Goal: Information Seeking & Learning: Learn about a topic

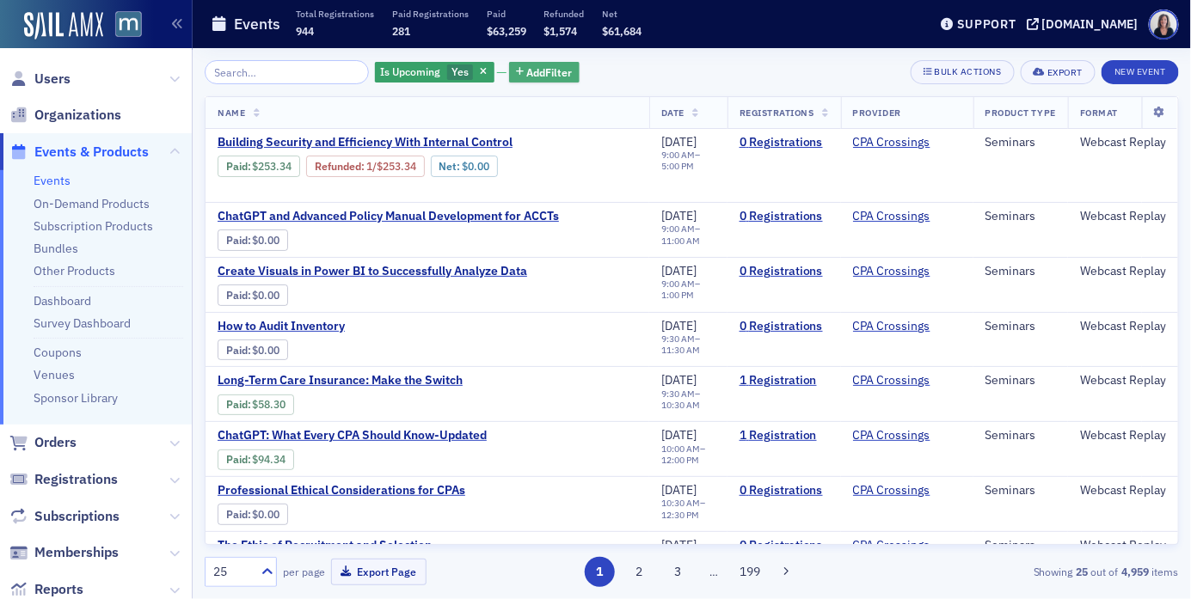
click at [527, 74] on span "Add Filter" at bounding box center [550, 71] width 46 height 15
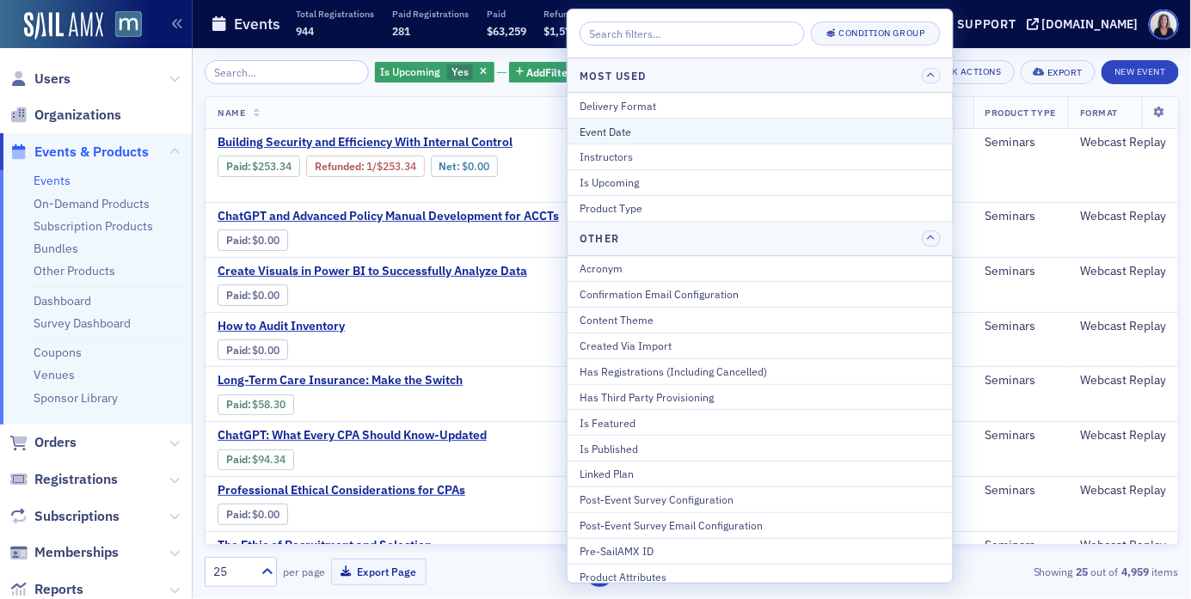
click at [602, 132] on div "Event Date" at bounding box center [760, 131] width 361 height 15
select select "7"
select select "2025"
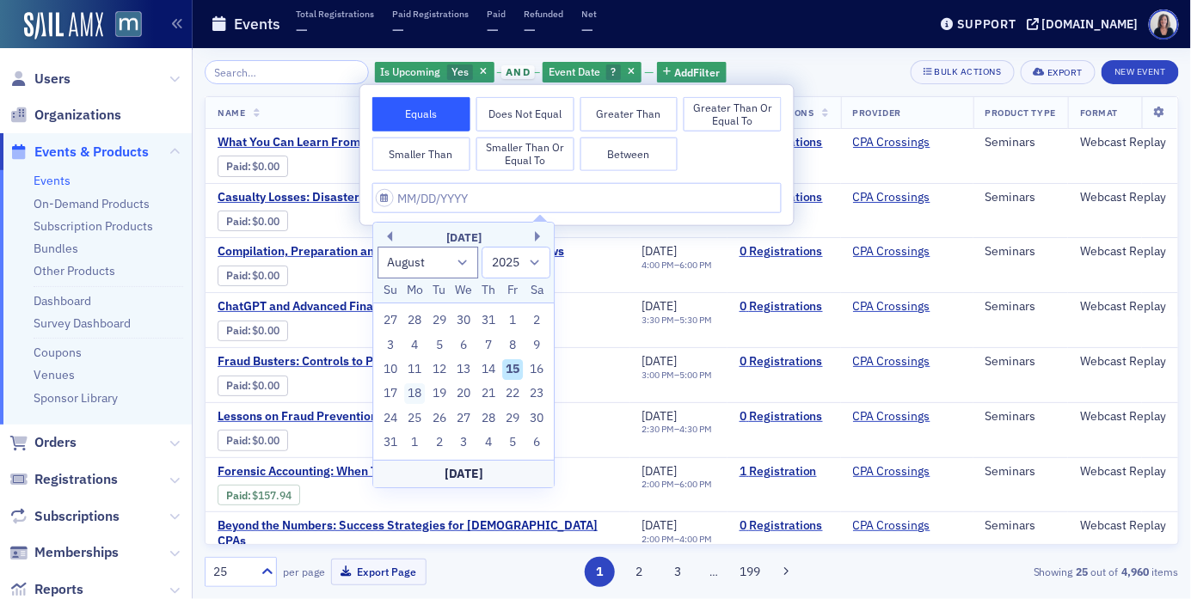
click at [413, 395] on div "18" at bounding box center [415, 394] width 21 height 21
type input "08/18/2025"
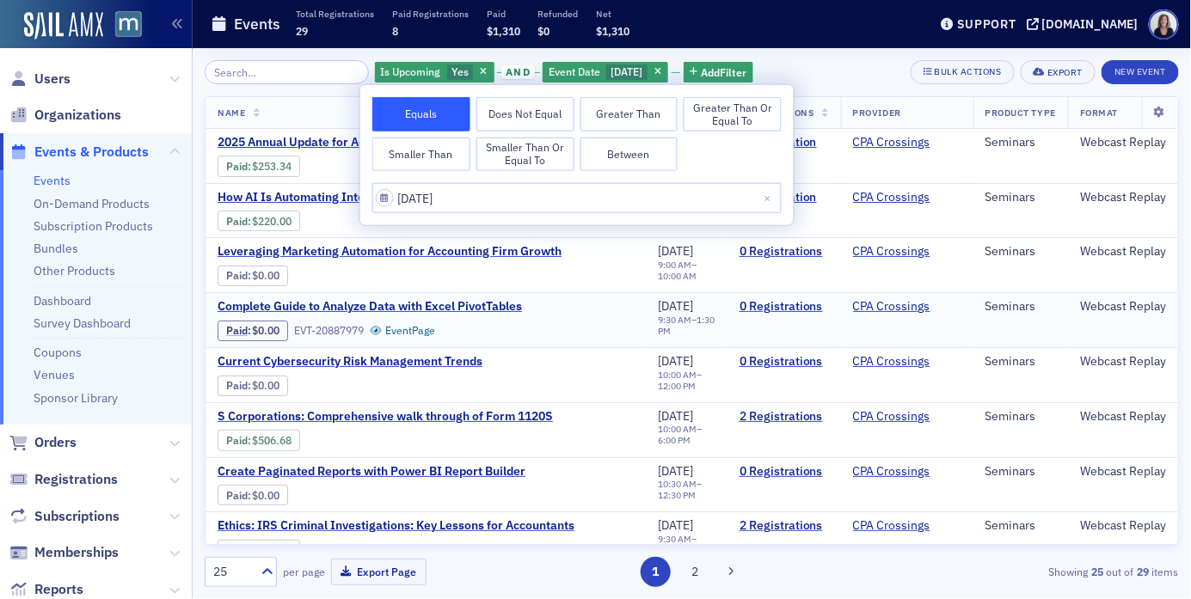
click at [565, 325] on div "Complete Guide to Analyze Data with Excel PivotTables Paid : $0.00 EVT-20887979…" at bounding box center [426, 320] width 416 height 42
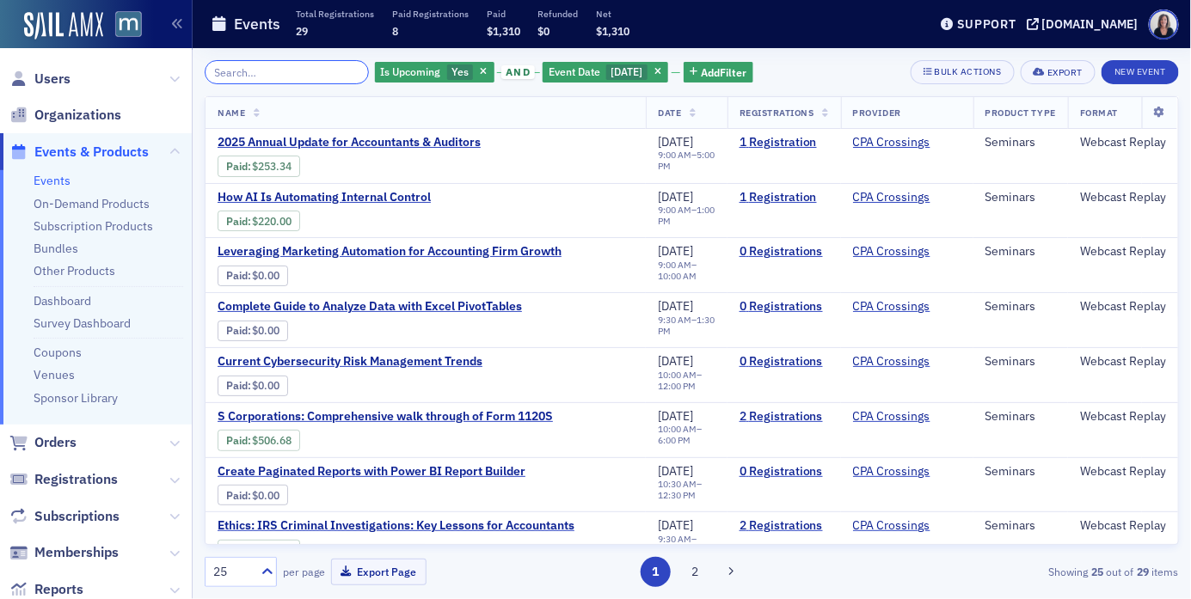
click at [319, 77] on input "search" at bounding box center [287, 72] width 164 height 24
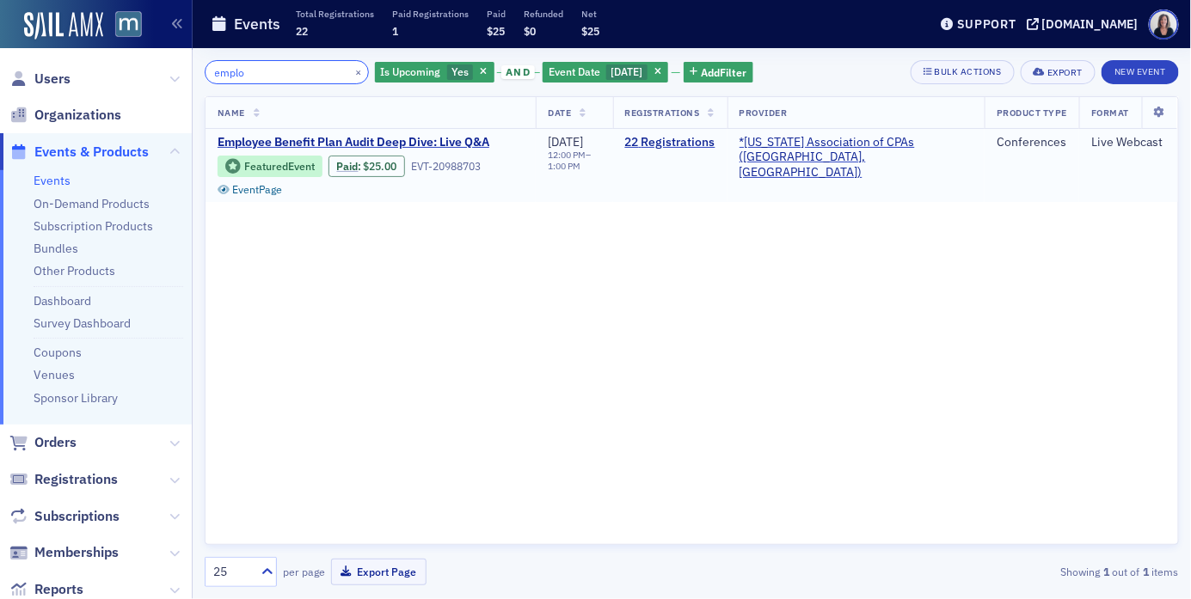
type input "emplo"
click at [348, 150] on span "Featured Event Paid : $25.00 EVT-20988703 Event Page" at bounding box center [371, 173] width 306 height 46
click at [369, 142] on span "Employee Benefit Plan Audit Deep Dive: Live Q&A" at bounding box center [362, 142] width 289 height 15
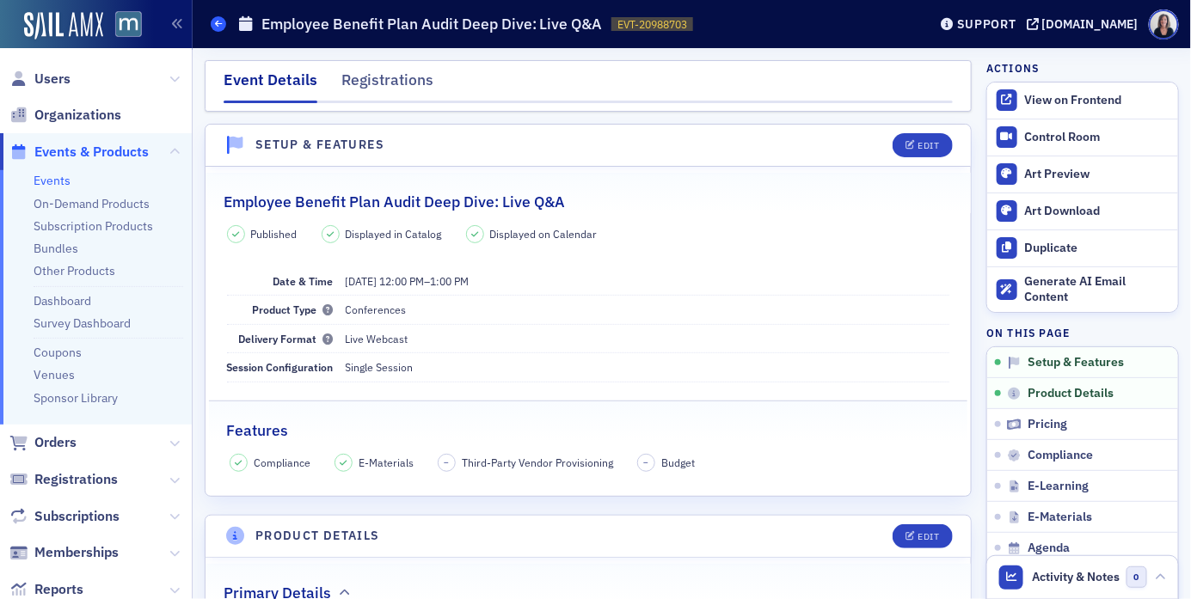
click at [224, 27] on span at bounding box center [218, 23] width 15 height 15
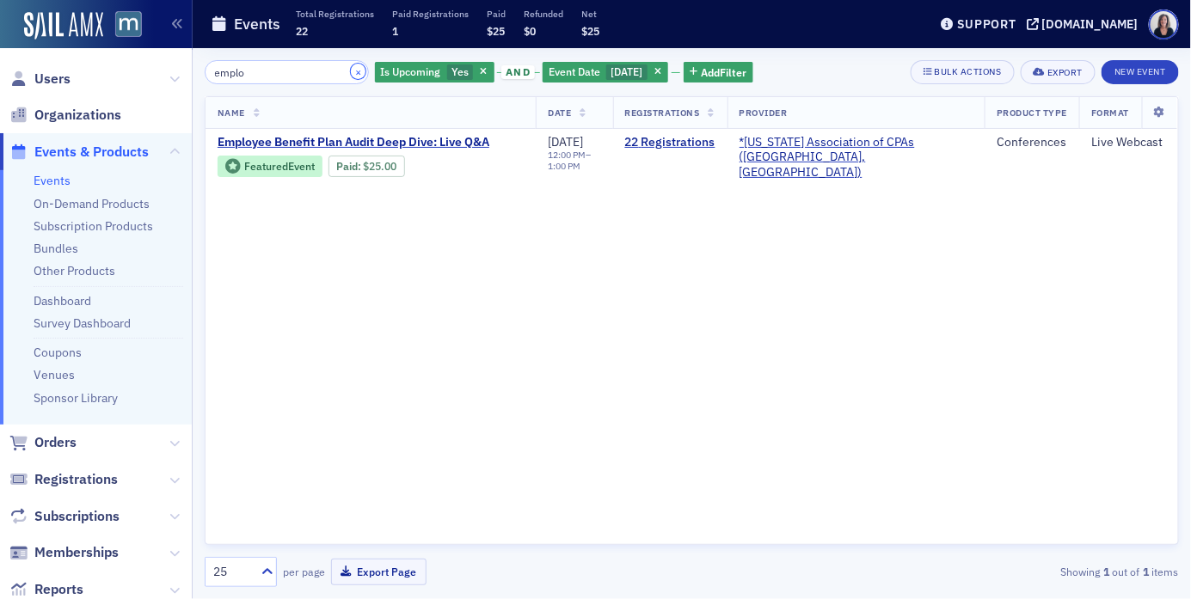
click at [351, 72] on button "×" at bounding box center [358, 71] width 15 height 15
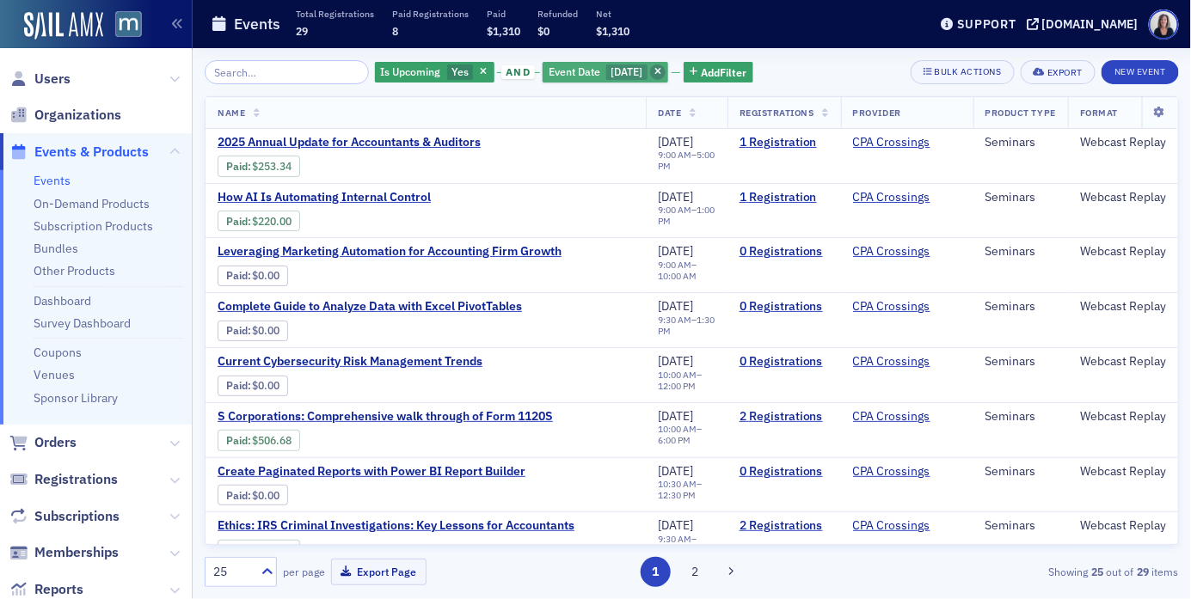
click at [661, 73] on icon "button" at bounding box center [657, 72] width 7 height 9
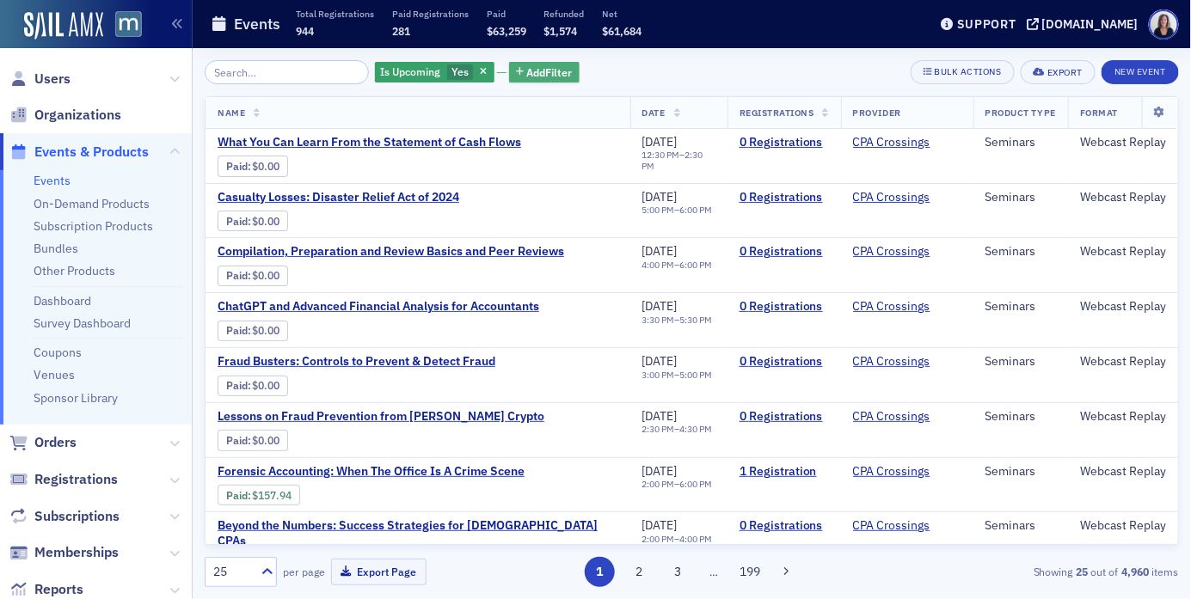
click at [549, 68] on span "Add Filter" at bounding box center [550, 71] width 46 height 15
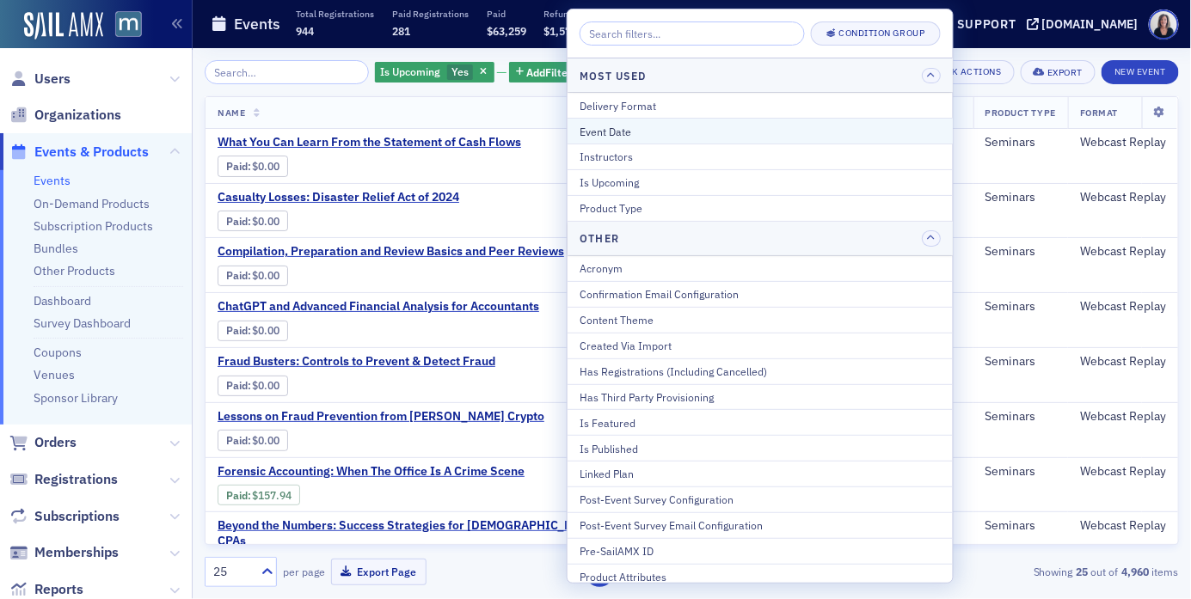
click at [609, 134] on div "Event Date" at bounding box center [760, 131] width 361 height 15
select select "7"
select select "2025"
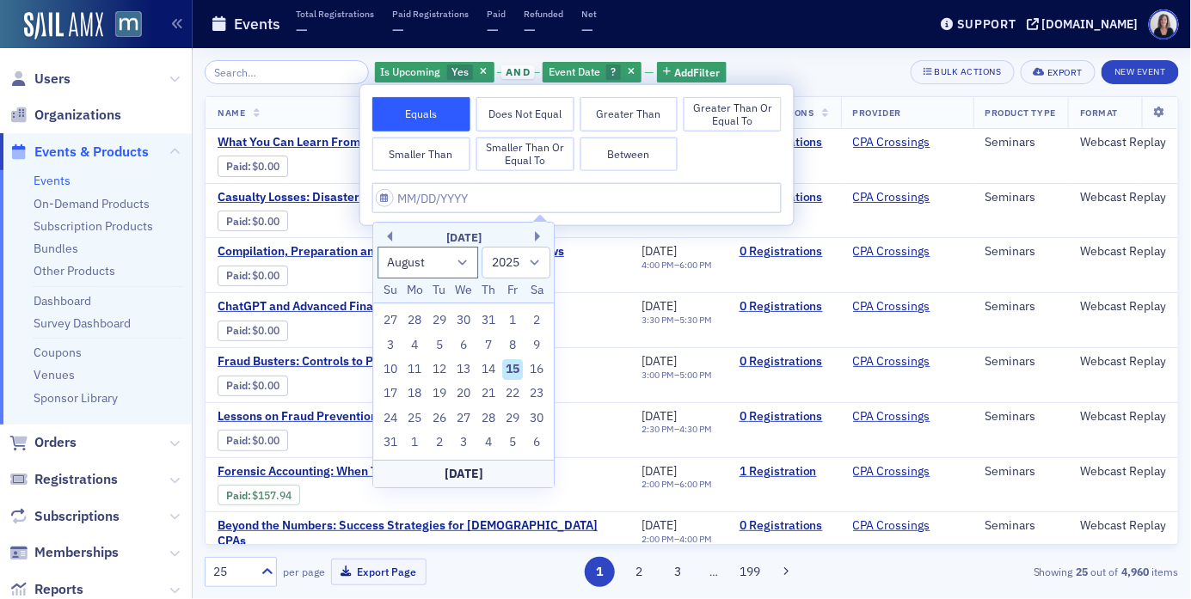
click at [461, 263] on select "January February March April May June July August September October November De…" at bounding box center [427, 263] width 101 height 32
select select "9"
click at [377, 247] on select "January February March April May June July August September October November De…" at bounding box center [427, 263] width 101 height 32
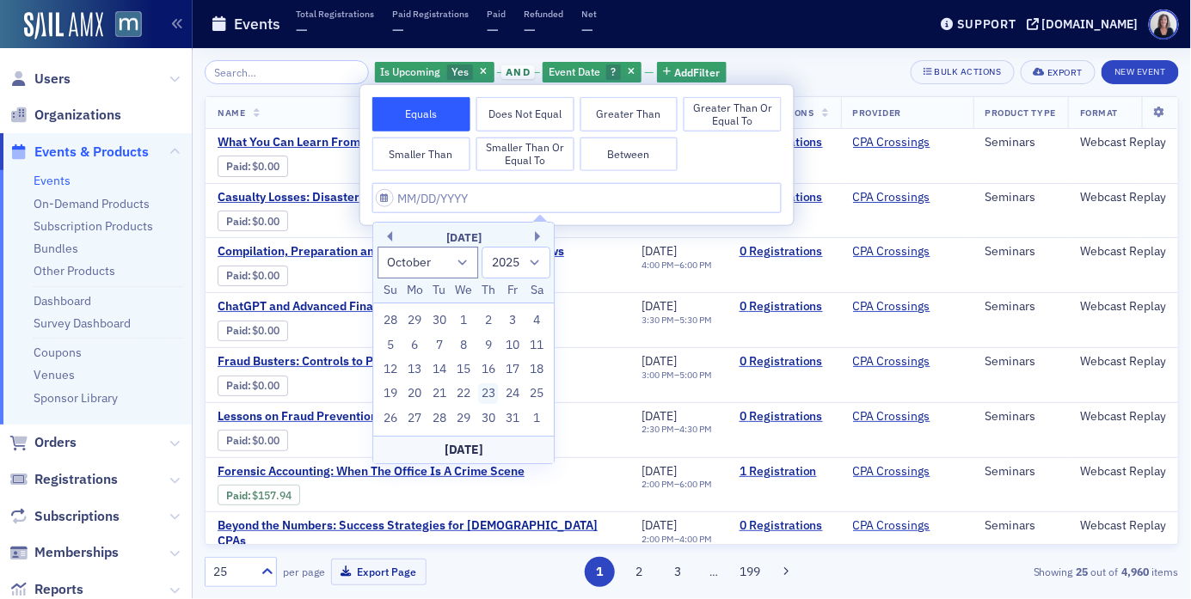
click at [490, 395] on div "23" at bounding box center [488, 394] width 21 height 21
type input "10/23/2025"
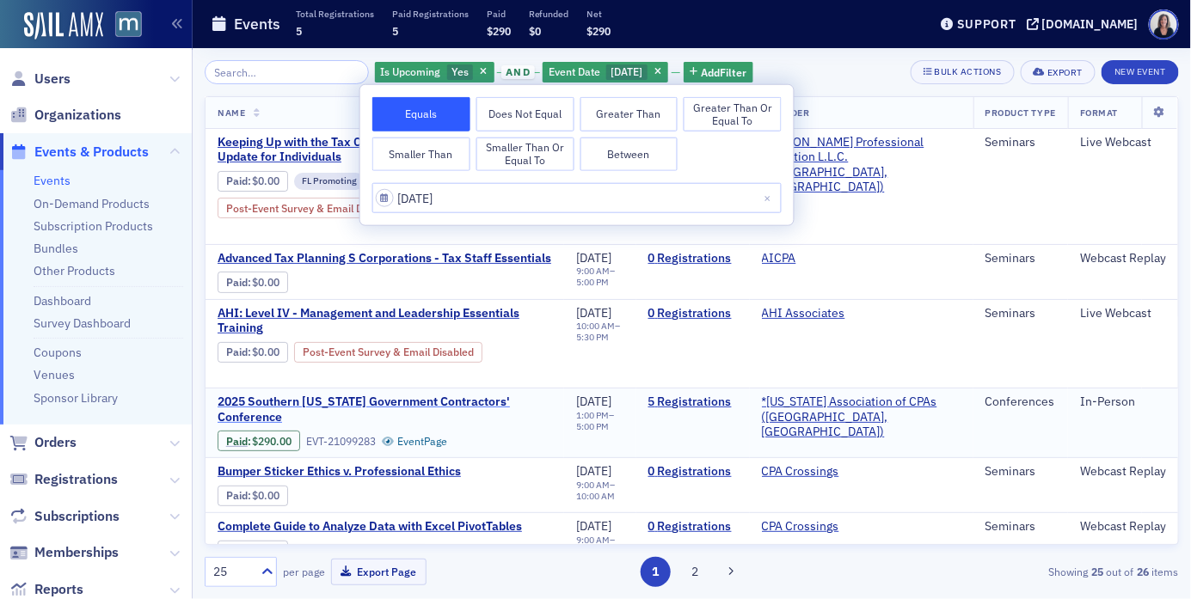
click at [549, 395] on span "2025 Southern Maryland Government Contractors' Conference" at bounding box center [385, 410] width 334 height 30
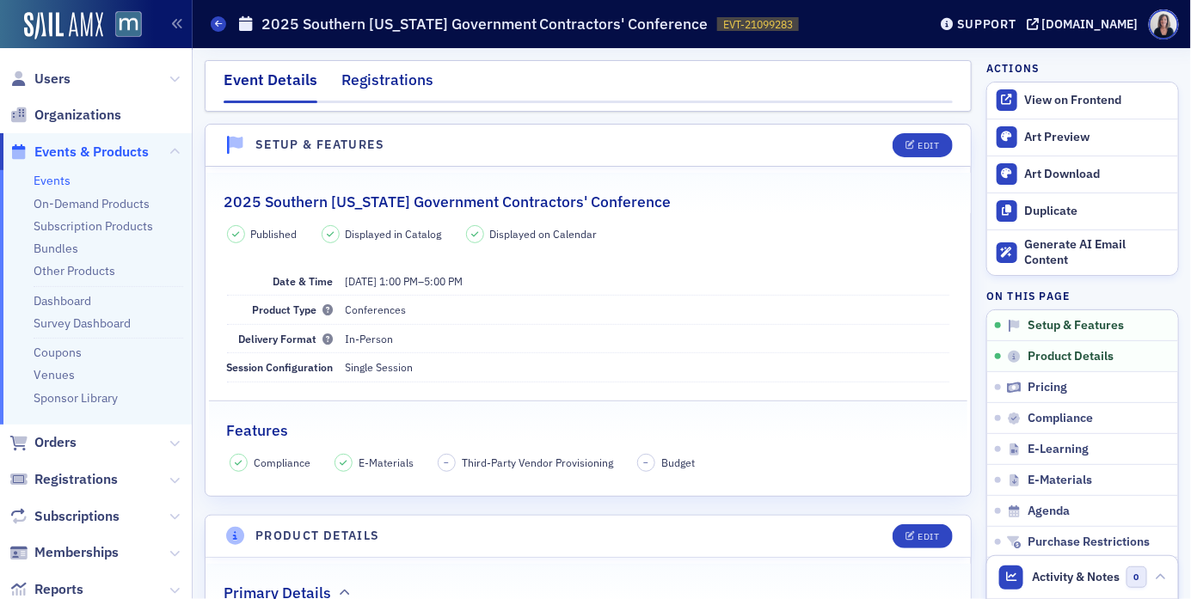
click at [379, 79] on div "Registrations" at bounding box center [387, 85] width 92 height 32
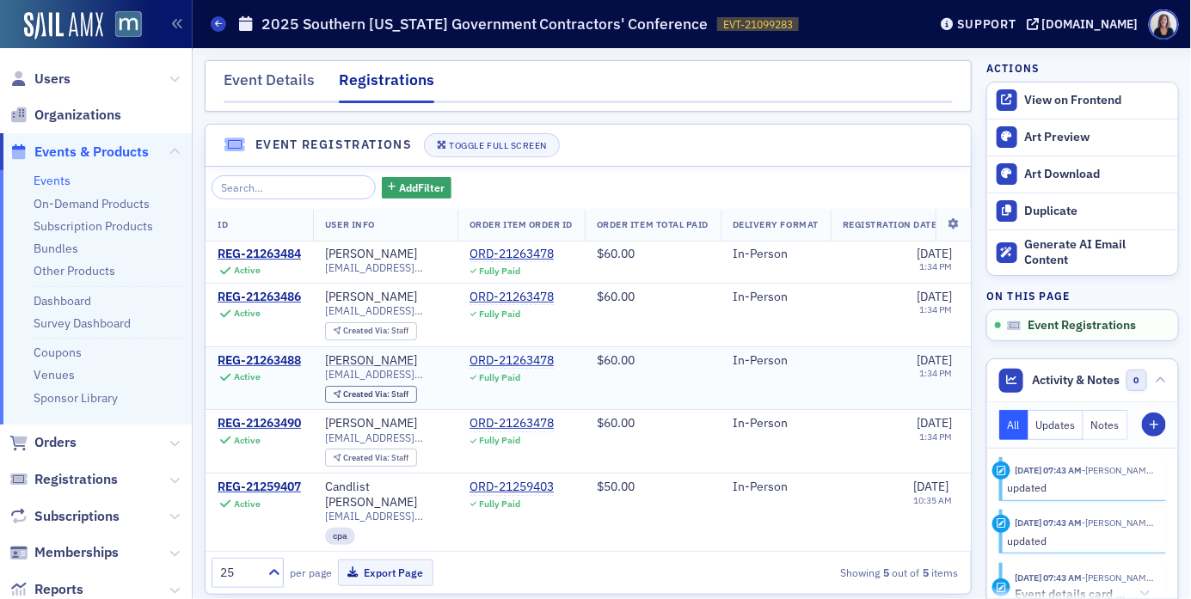
scroll to position [2, 0]
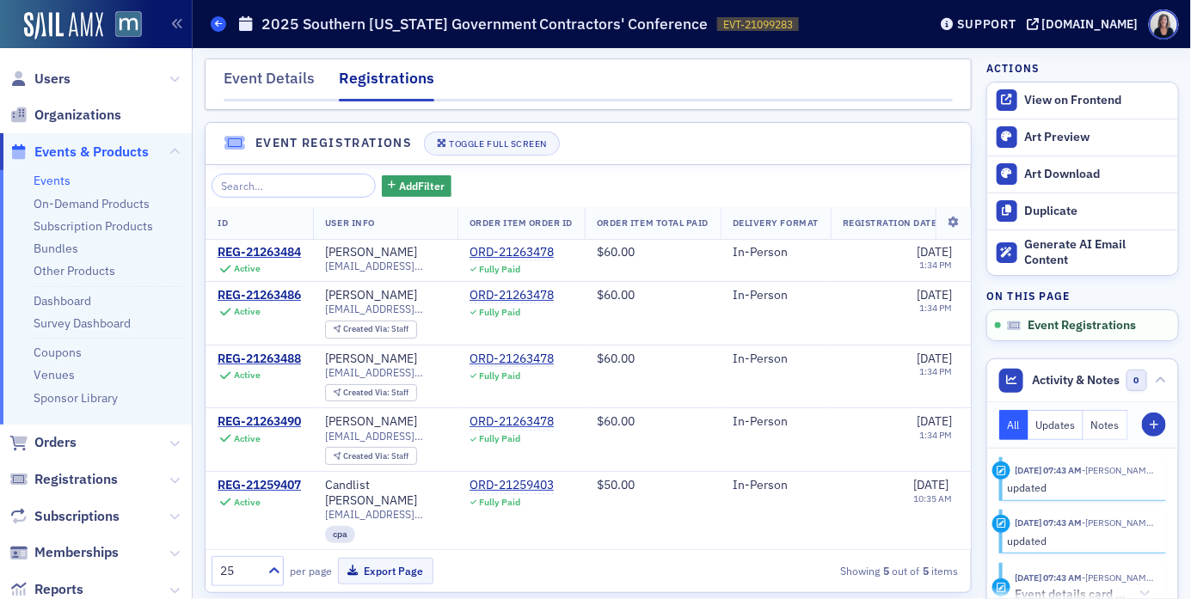
click at [222, 25] on span at bounding box center [218, 23] width 15 height 15
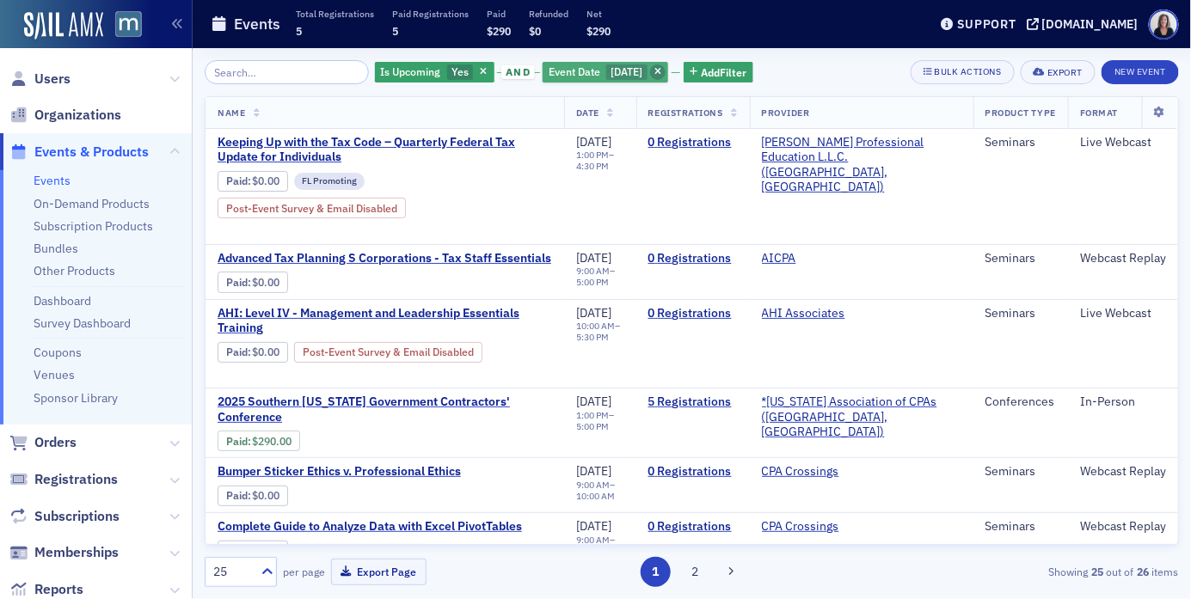
click at [661, 73] on icon "button" at bounding box center [657, 72] width 7 height 9
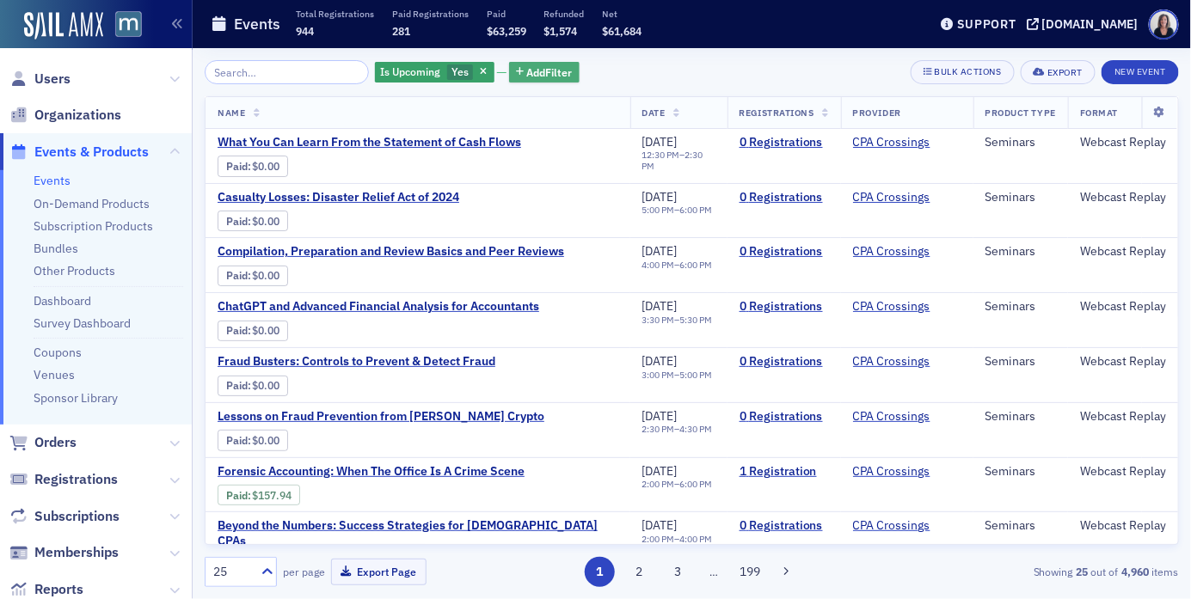
click at [529, 66] on span "Add Filter" at bounding box center [550, 71] width 46 height 15
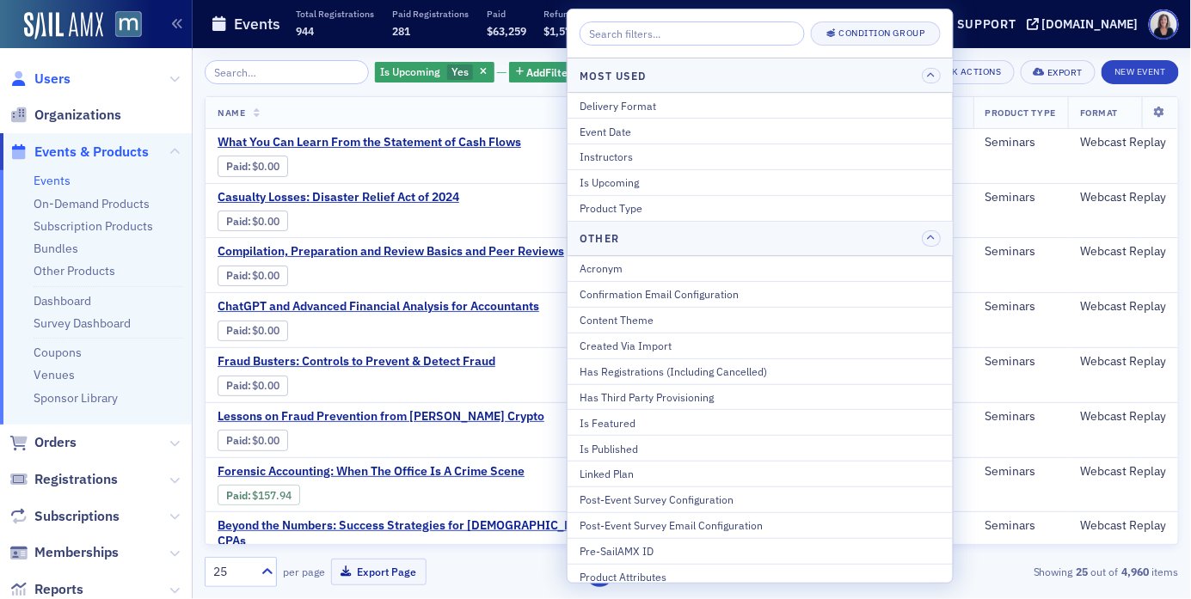
click at [66, 75] on span "Users" at bounding box center [52, 79] width 36 height 19
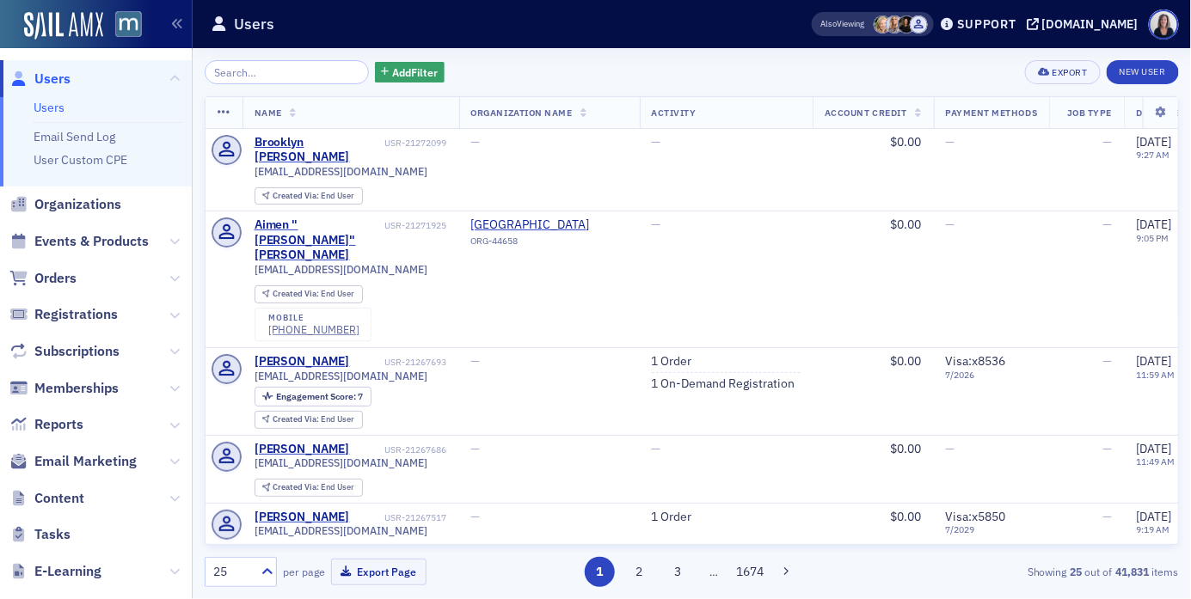
click at [276, 72] on input "search" at bounding box center [287, 72] width 164 height 24
click at [286, 71] on input "search" at bounding box center [287, 72] width 164 height 24
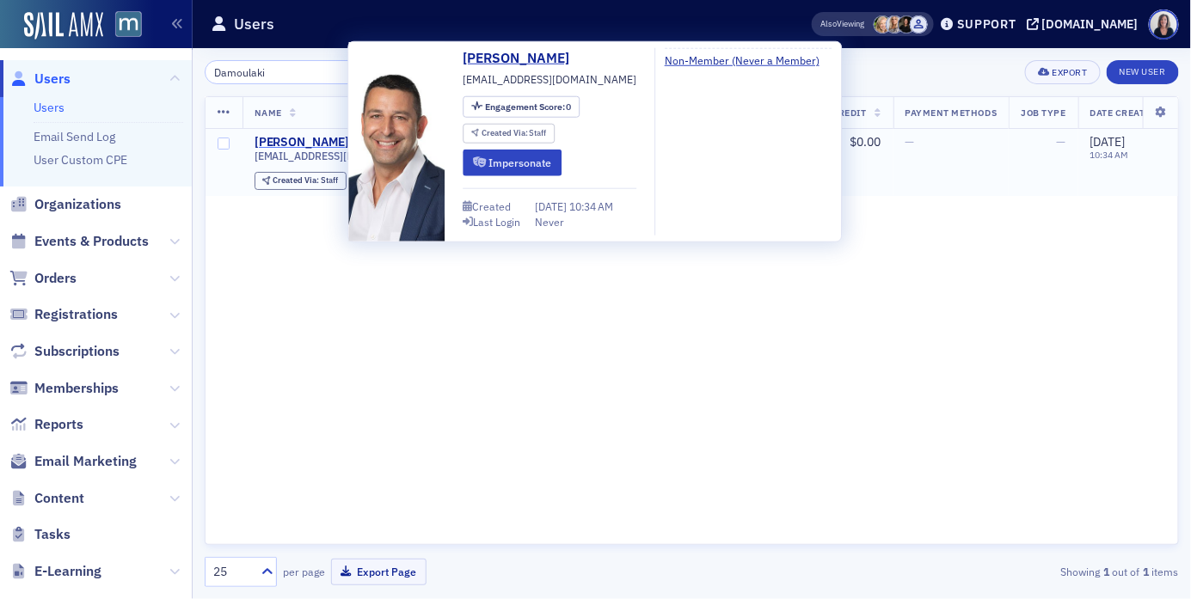
type input "Damoulaki"
click at [276, 141] on div "Nick Damoulakis" at bounding box center [302, 142] width 95 height 15
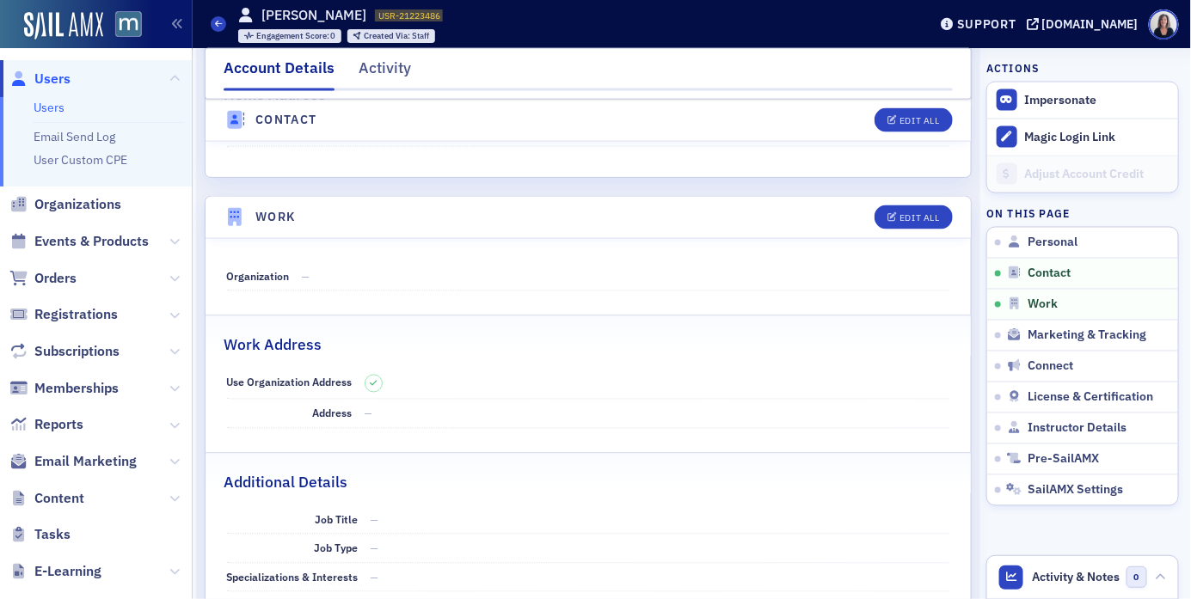
scroll to position [905, 0]
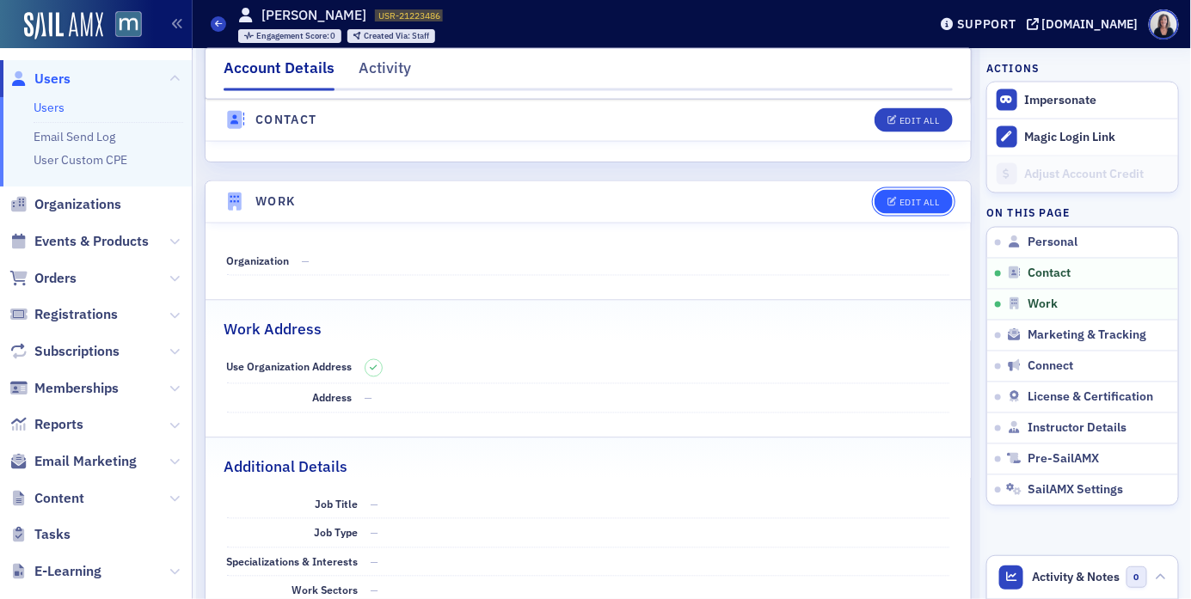
click at [917, 203] on div "Edit All" at bounding box center [919, 202] width 40 height 9
select select "US"
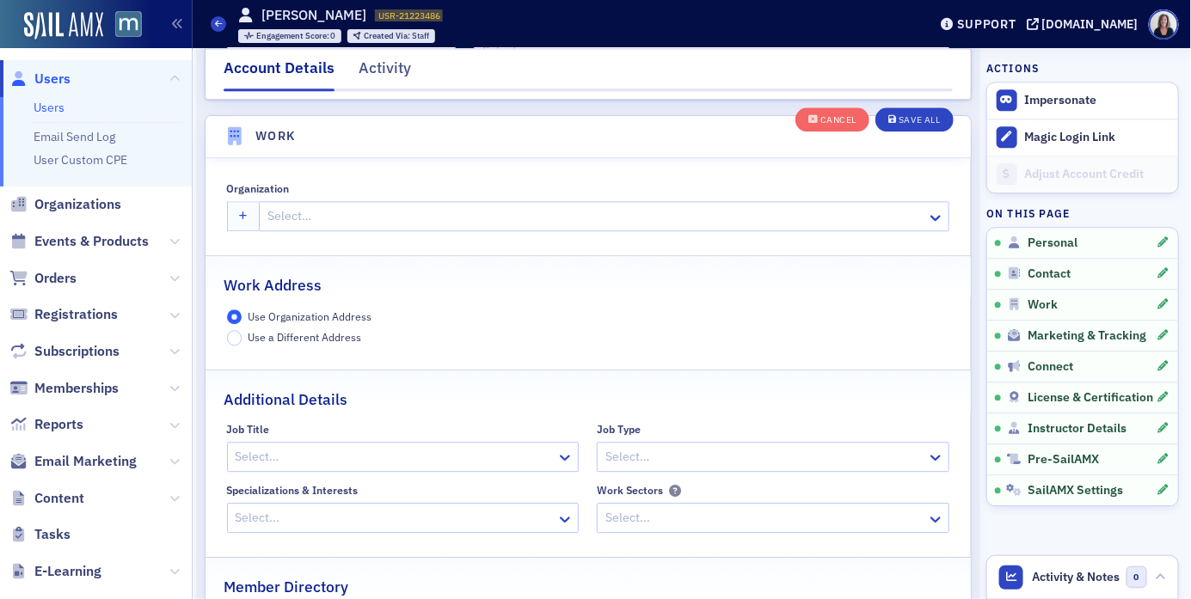
scroll to position [1362, 0]
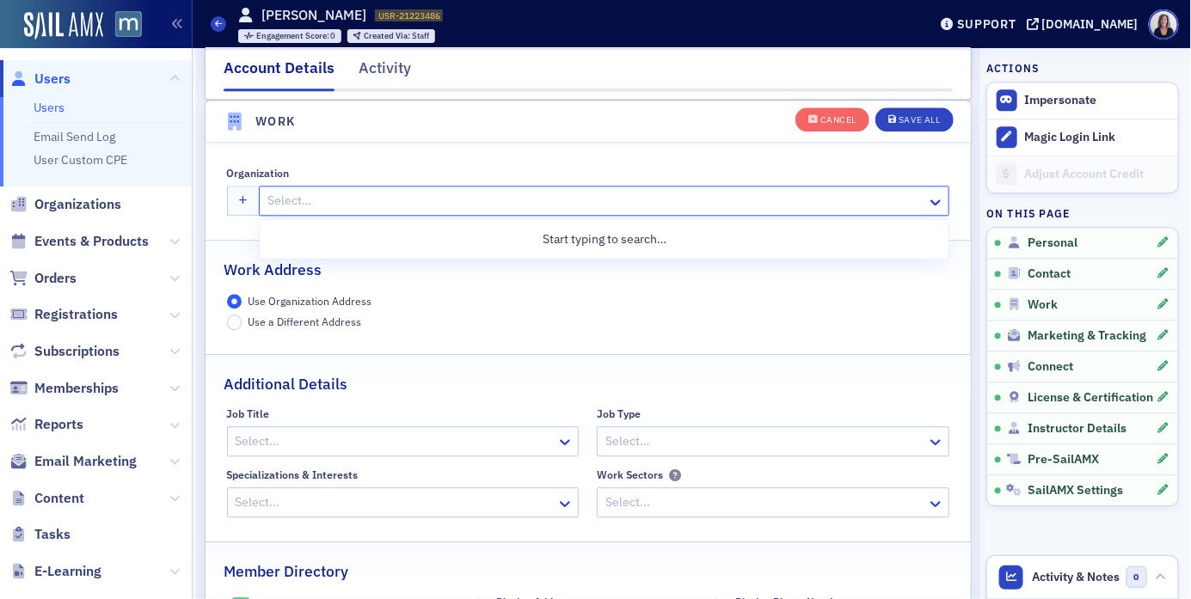
click at [492, 197] on div at bounding box center [595, 200] width 659 height 21
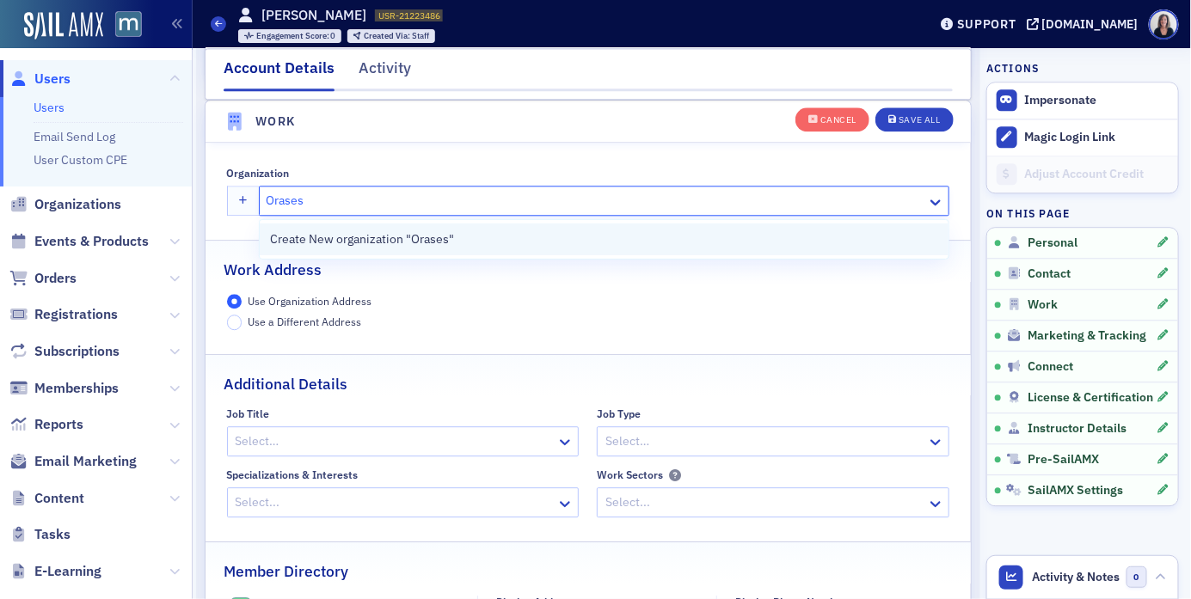
click at [437, 238] on span "Create New organization "Orases"" at bounding box center [362, 239] width 184 height 18
type input "Orases"
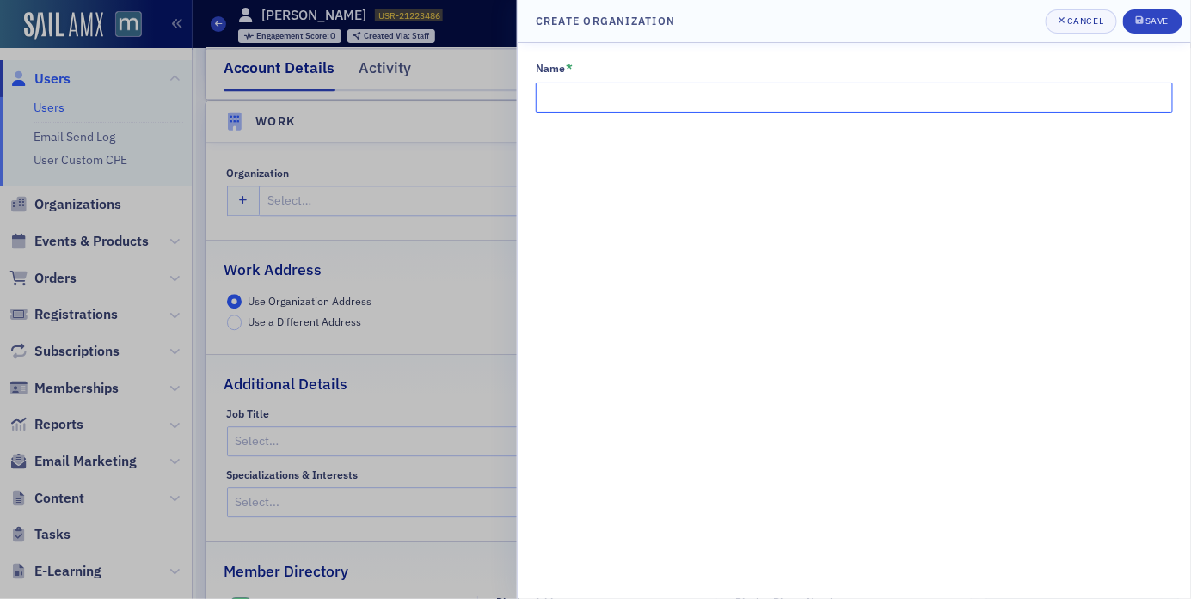
click at [573, 95] on input "Name *" at bounding box center [854, 98] width 637 height 30
type input "Orases"
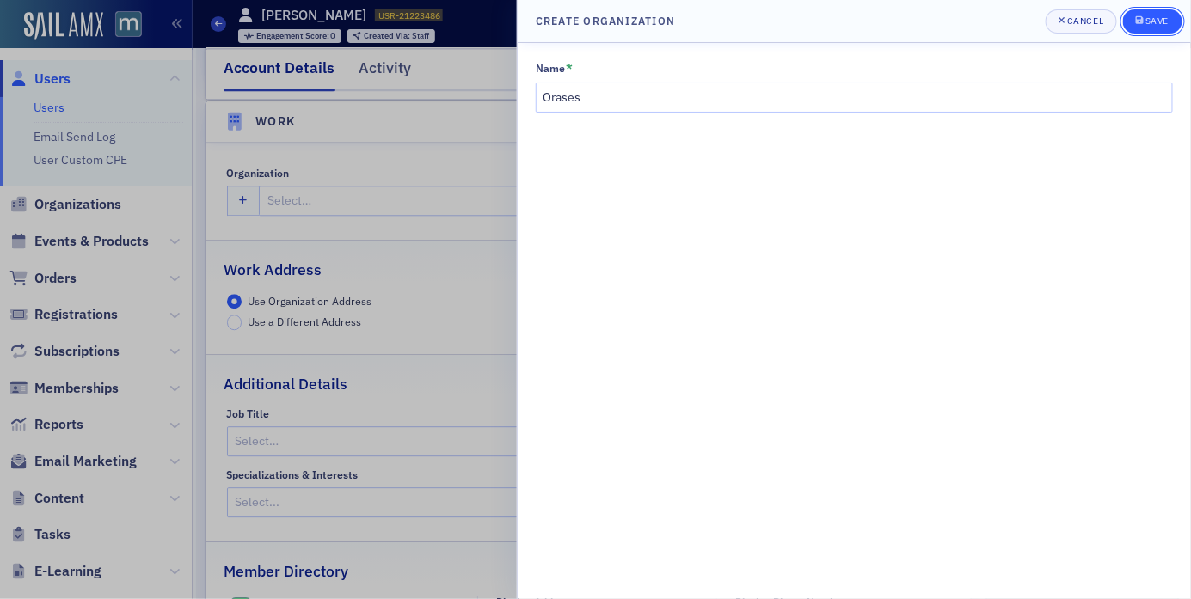
click at [1146, 28] on button "Save" at bounding box center [1152, 21] width 59 height 24
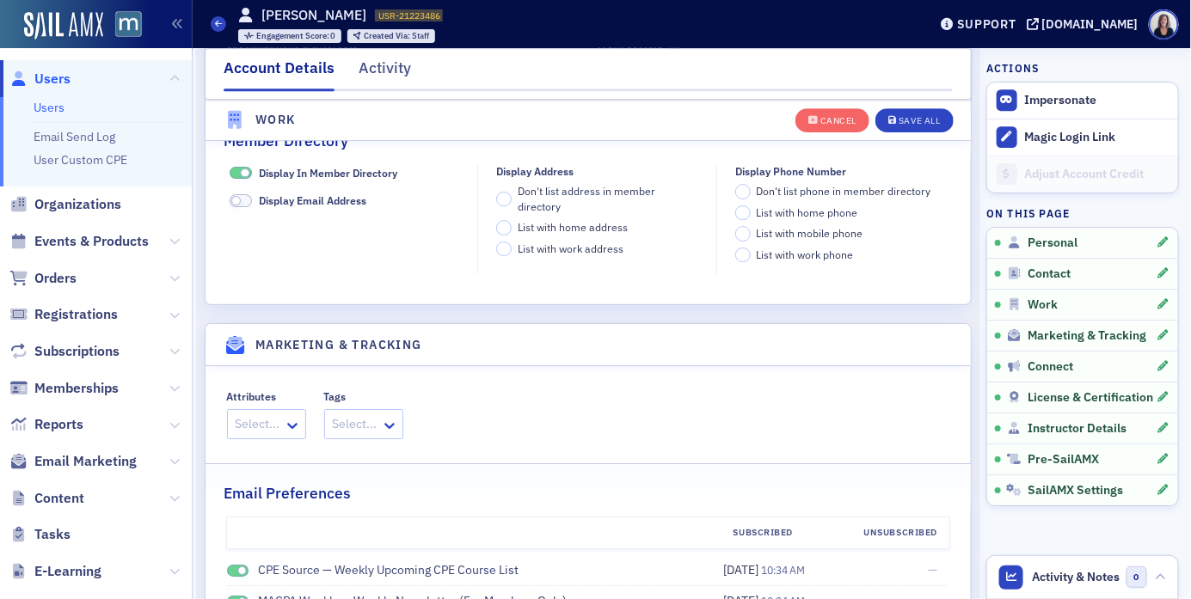
scroll to position [1806, 0]
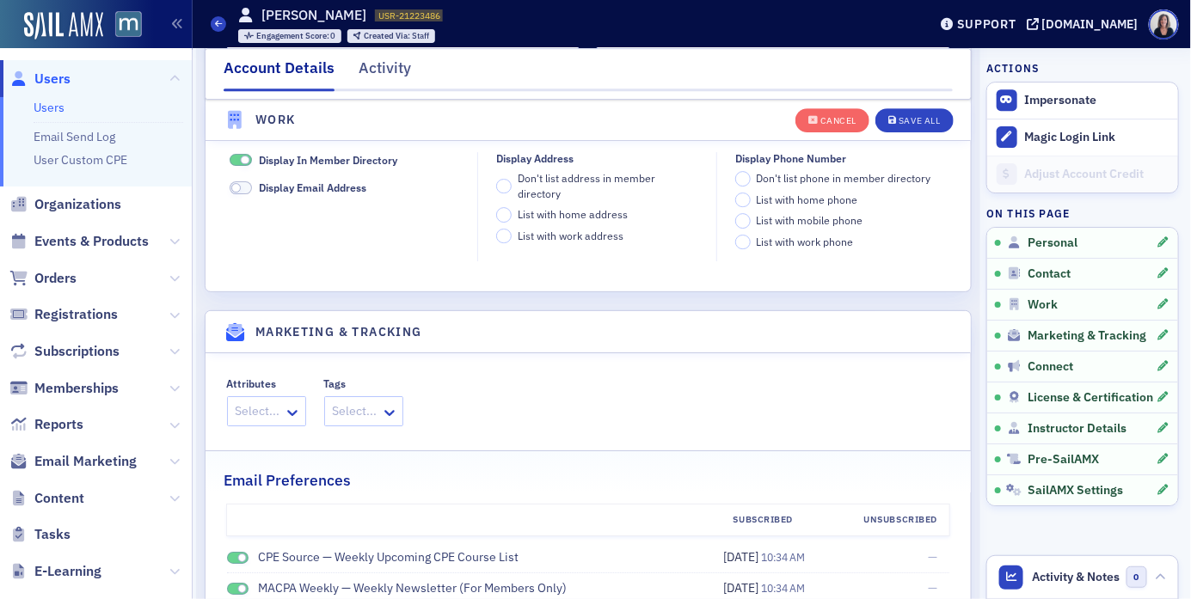
click at [245, 161] on span at bounding box center [245, 160] width 9 height 9
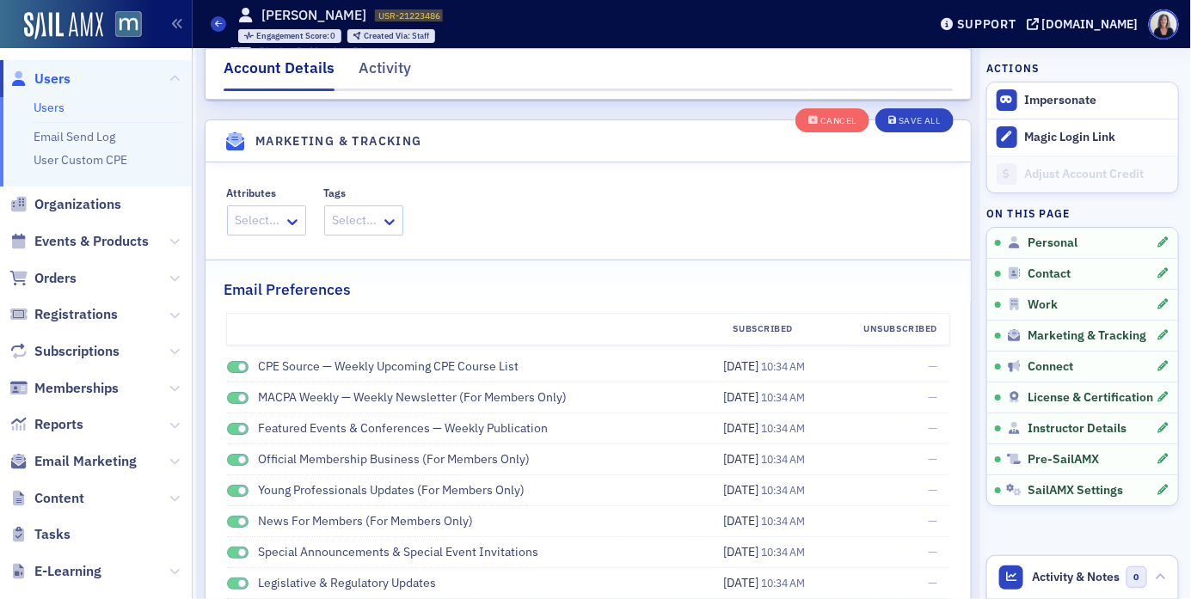
scroll to position [1914, 0]
click at [292, 223] on icon at bounding box center [292, 223] width 10 height 6
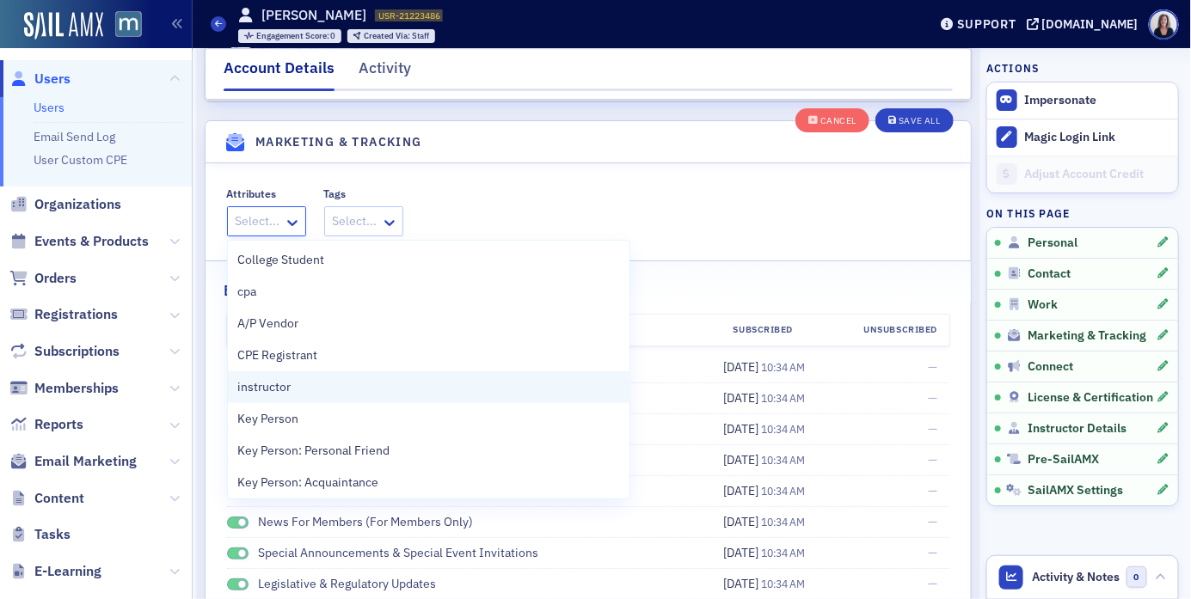
click at [270, 383] on span "instructor" at bounding box center [264, 387] width 53 height 18
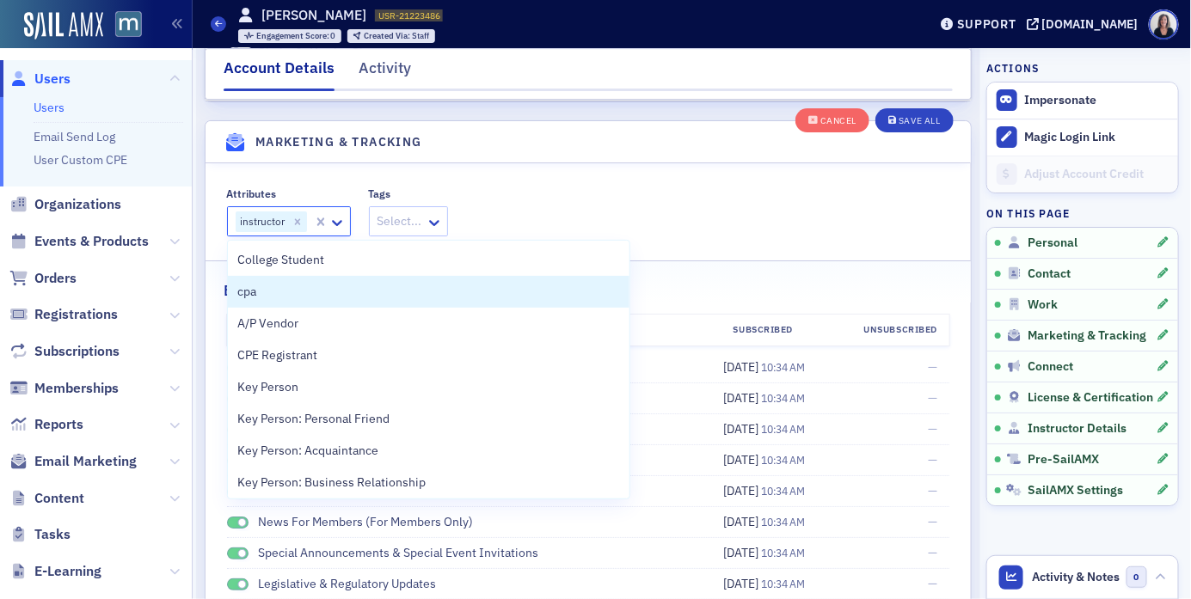
click at [506, 190] on div "Attributes option instructor, selected. cpa, 2 of 64. 64 results available. Use…" at bounding box center [588, 211] width 723 height 49
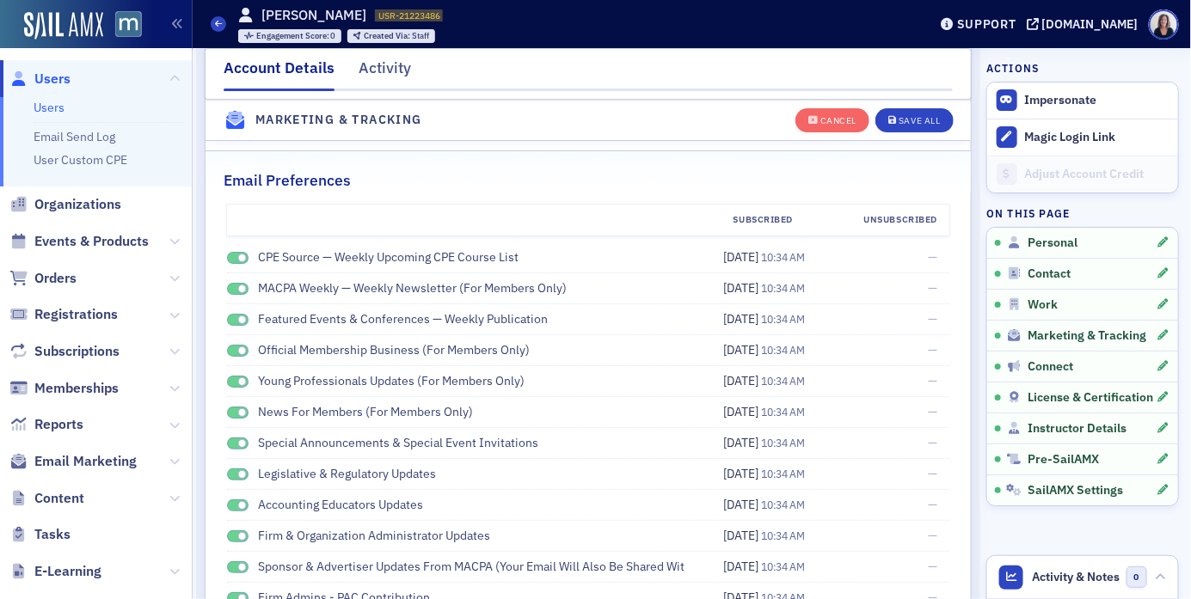
scroll to position [2042, 0]
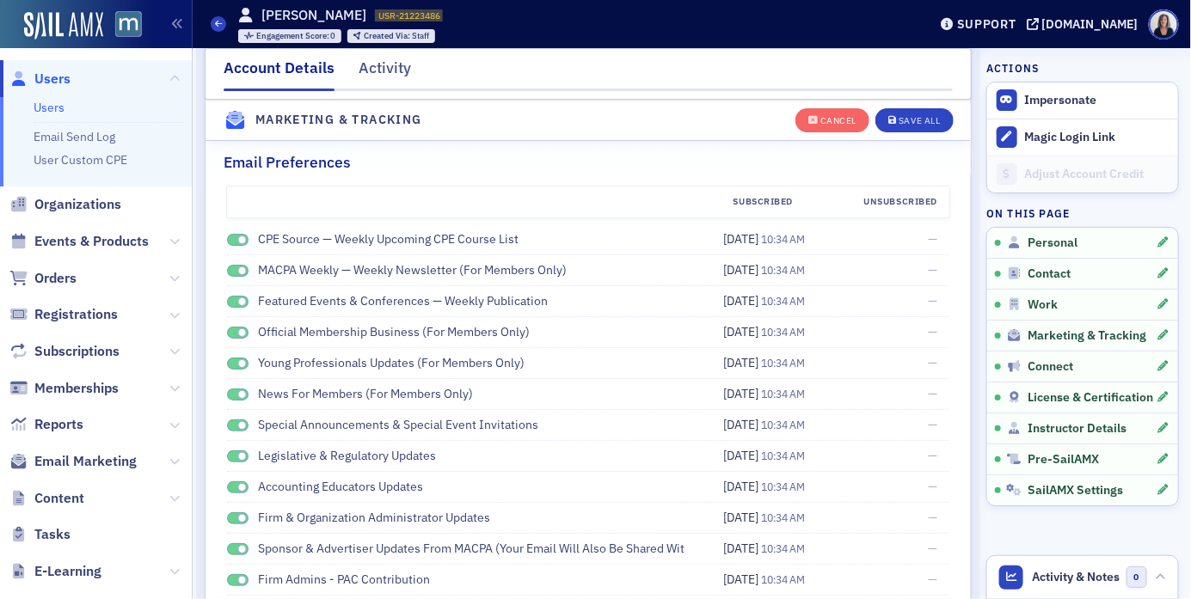
click at [240, 239] on span at bounding box center [241, 240] width 9 height 9
click at [238, 270] on span at bounding box center [241, 271] width 9 height 9
click at [241, 300] on span at bounding box center [241, 301] width 9 height 9
click at [242, 334] on span at bounding box center [241, 332] width 9 height 9
click at [237, 363] on span at bounding box center [241, 363] width 9 height 9
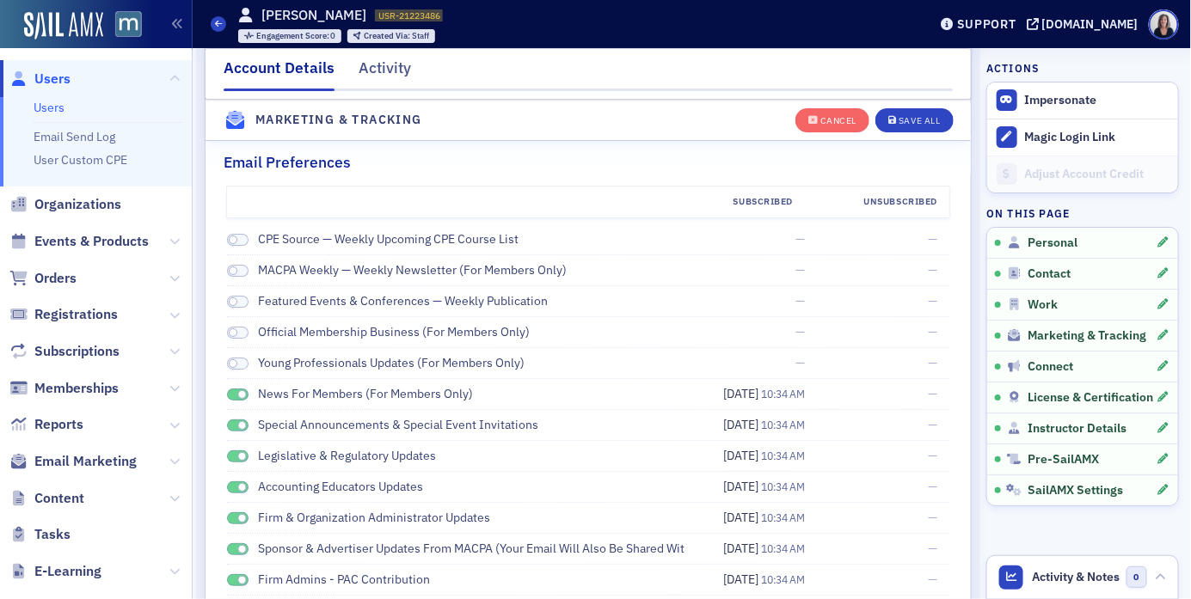
click at [242, 395] on span at bounding box center [241, 394] width 9 height 9
click at [242, 422] on span at bounding box center [241, 425] width 9 height 9
click at [241, 455] on span at bounding box center [241, 456] width 9 height 9
click at [241, 490] on span at bounding box center [241, 487] width 9 height 9
click at [238, 520] on span at bounding box center [241, 518] width 9 height 9
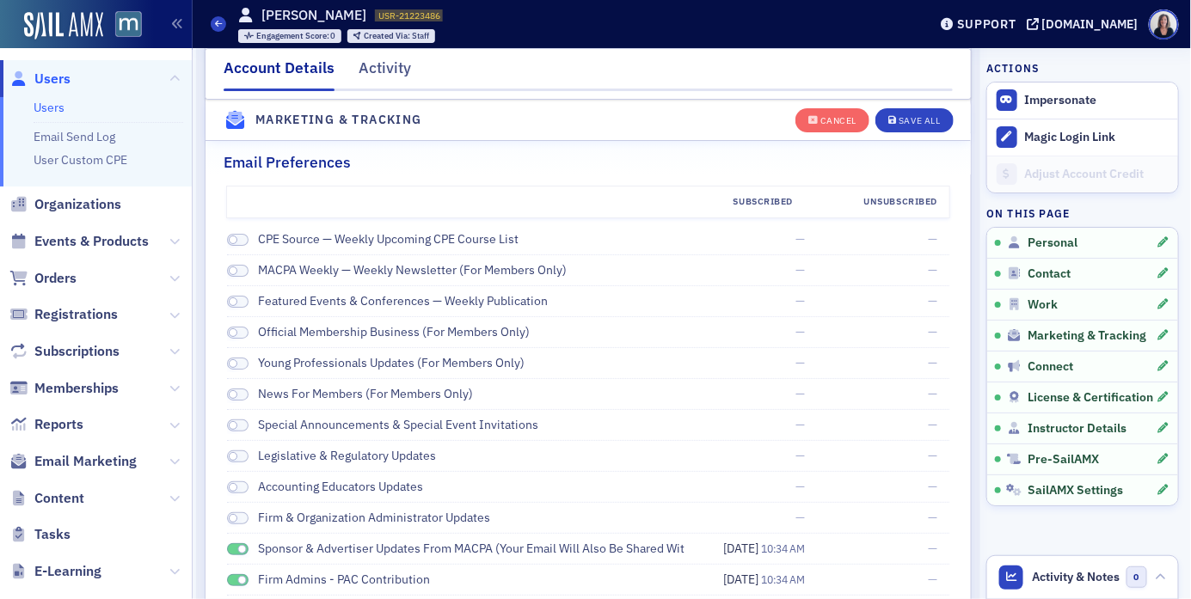
click at [242, 545] on span at bounding box center [238, 549] width 22 height 13
click at [238, 577] on span at bounding box center [241, 580] width 9 height 9
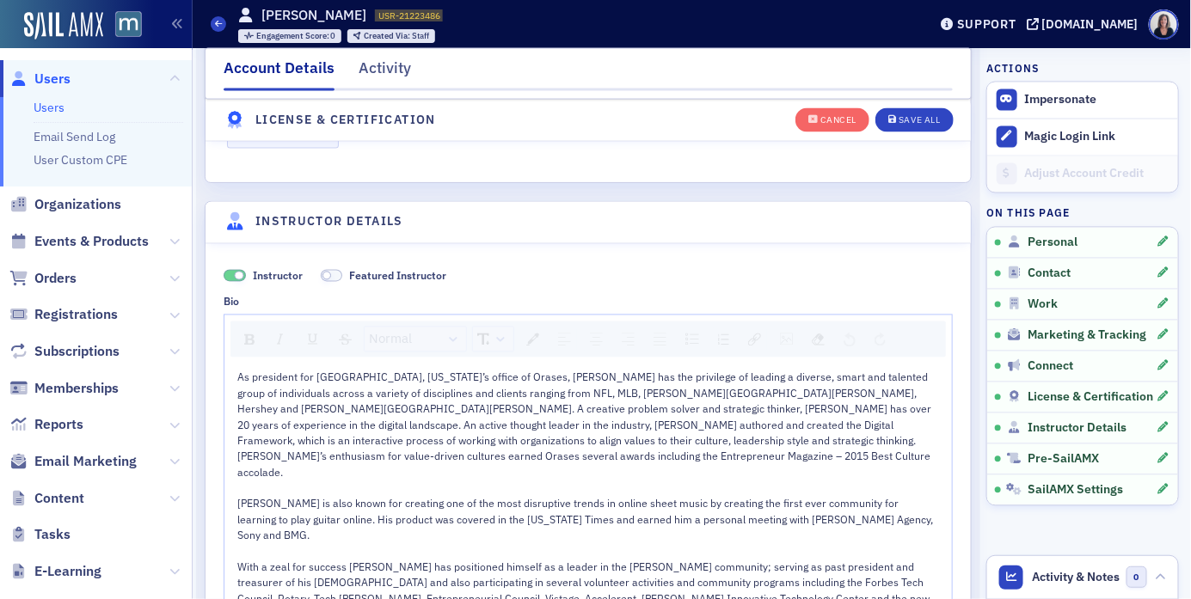
scroll to position [3193, 0]
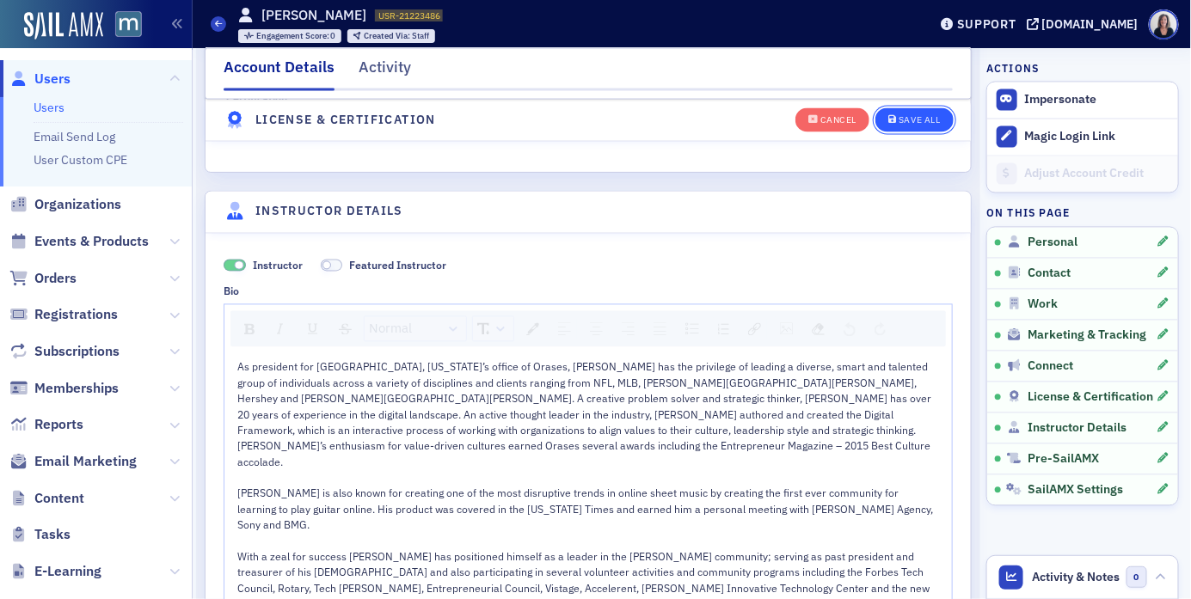
click at [924, 122] on div "Save All" at bounding box center [919, 120] width 41 height 9
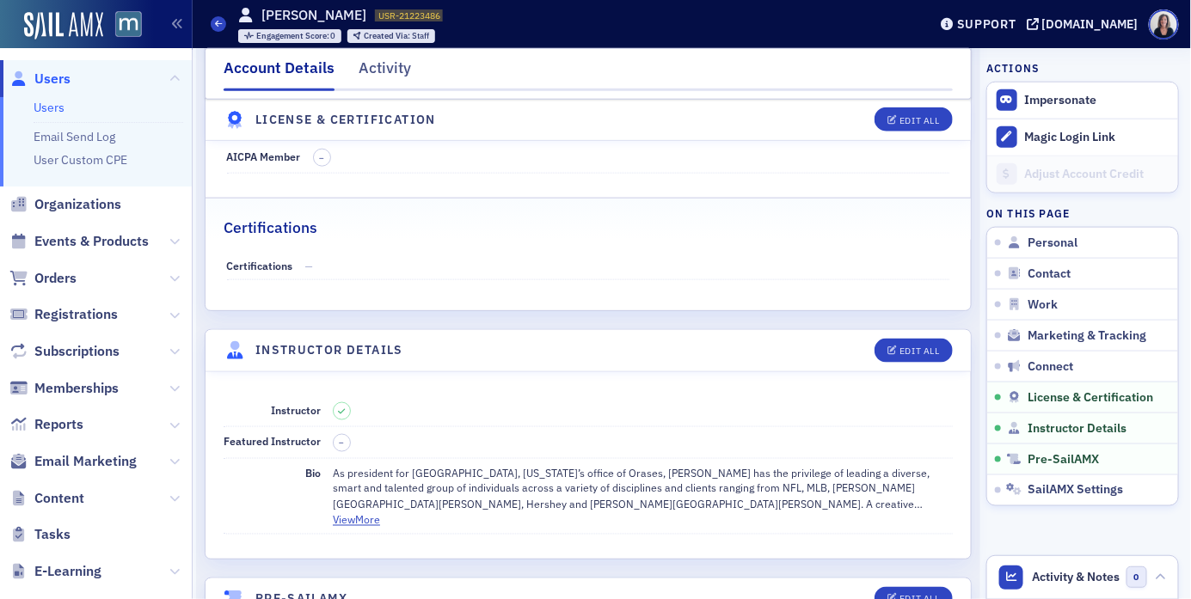
scroll to position [2775, 0]
click at [923, 355] on div "Edit All" at bounding box center [919, 350] width 40 height 9
select select "US"
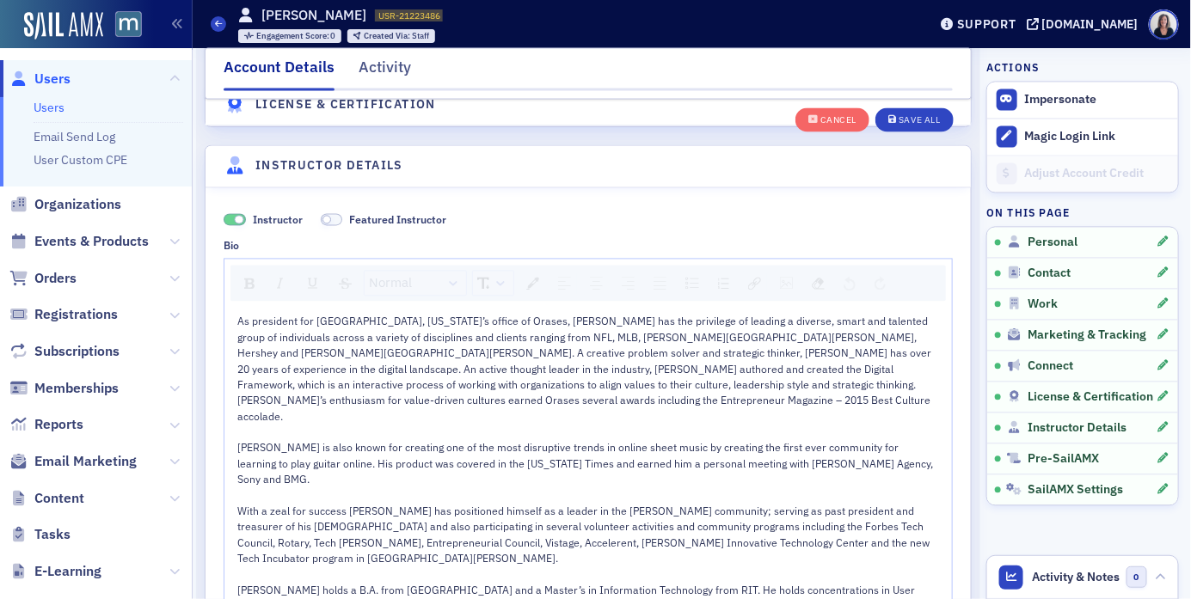
scroll to position [3286, 0]
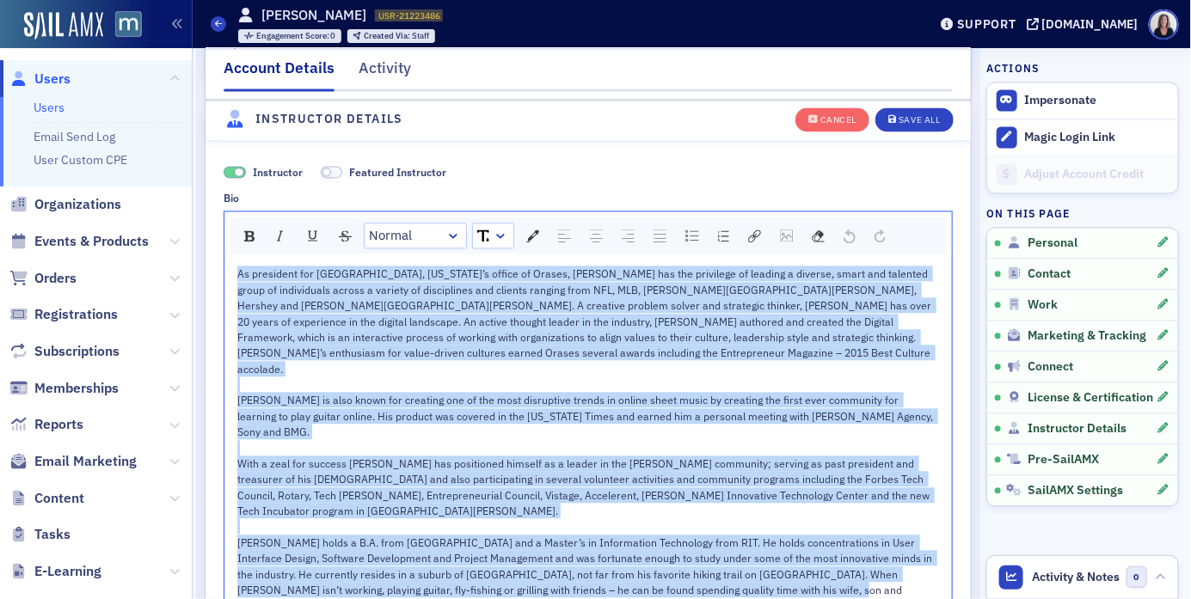
drag, startPoint x: 236, startPoint y: 270, endPoint x: 741, endPoint y: 565, distance: 584.6
click at [741, 565] on div "Instructor Featured Instructor Bio Normal As president for Frederick, Maryland’…" at bounding box center [587, 392] width 765 height 505
copy div "As president for Frederick, Maryland’s office of Orases, Nick has the privilege…"
click at [920, 357] on div "As president for Frederick, Maryland’s office of Orases, Nick has the privilege…" at bounding box center [588, 321] width 702 height 111
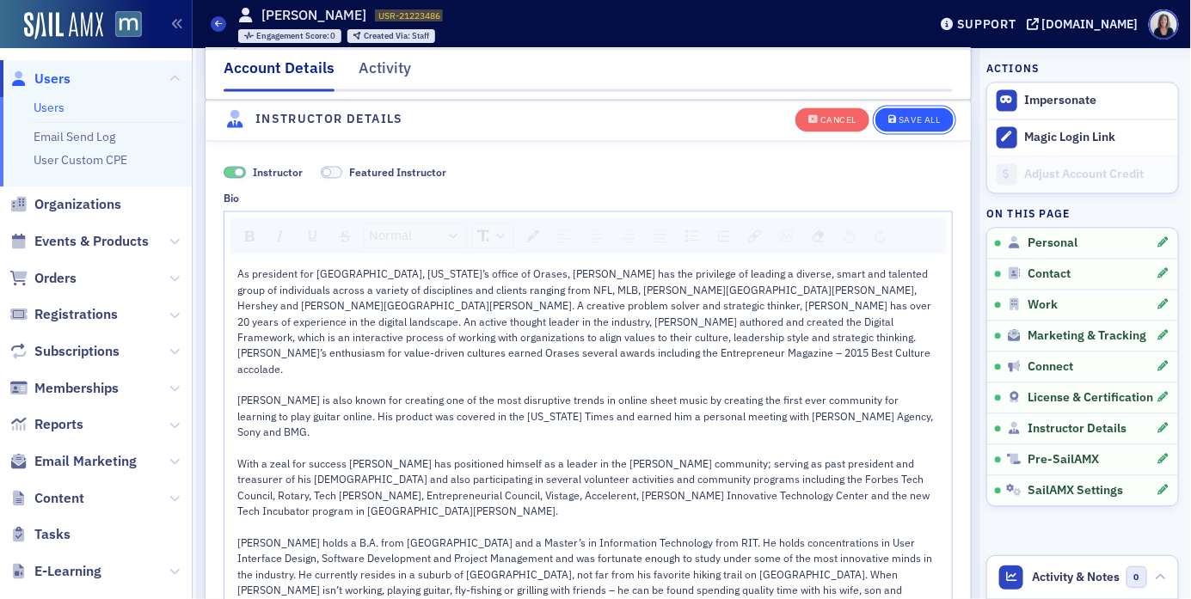
click at [919, 123] on div "Save All" at bounding box center [919, 120] width 41 height 9
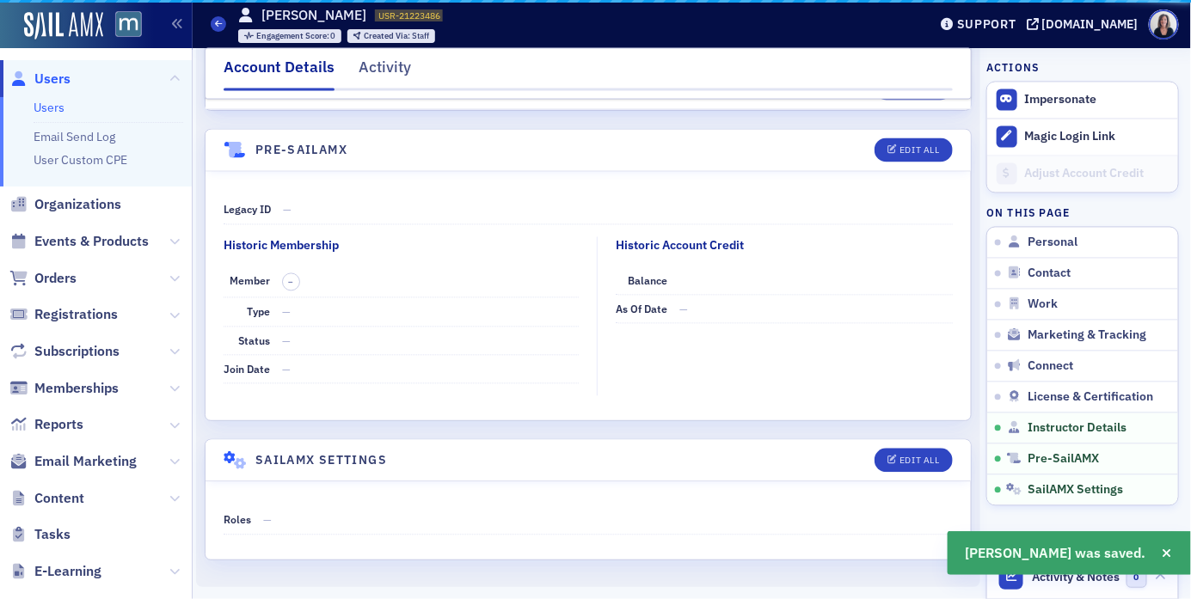
scroll to position [3227, 0]
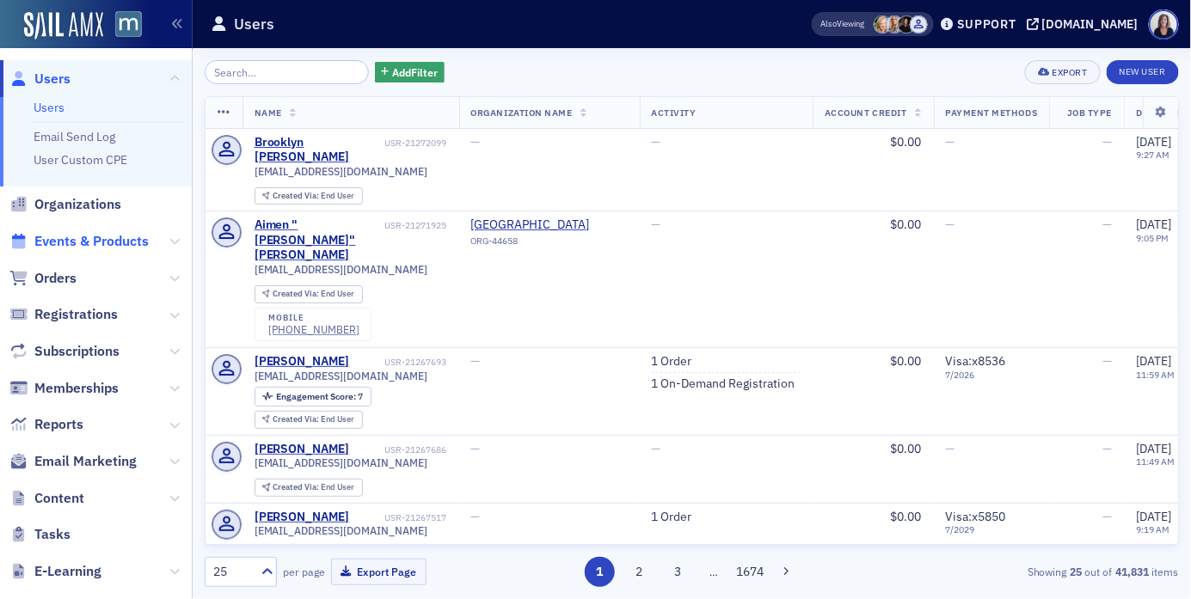
click at [93, 241] on span "Events & Products" at bounding box center [91, 241] width 114 height 19
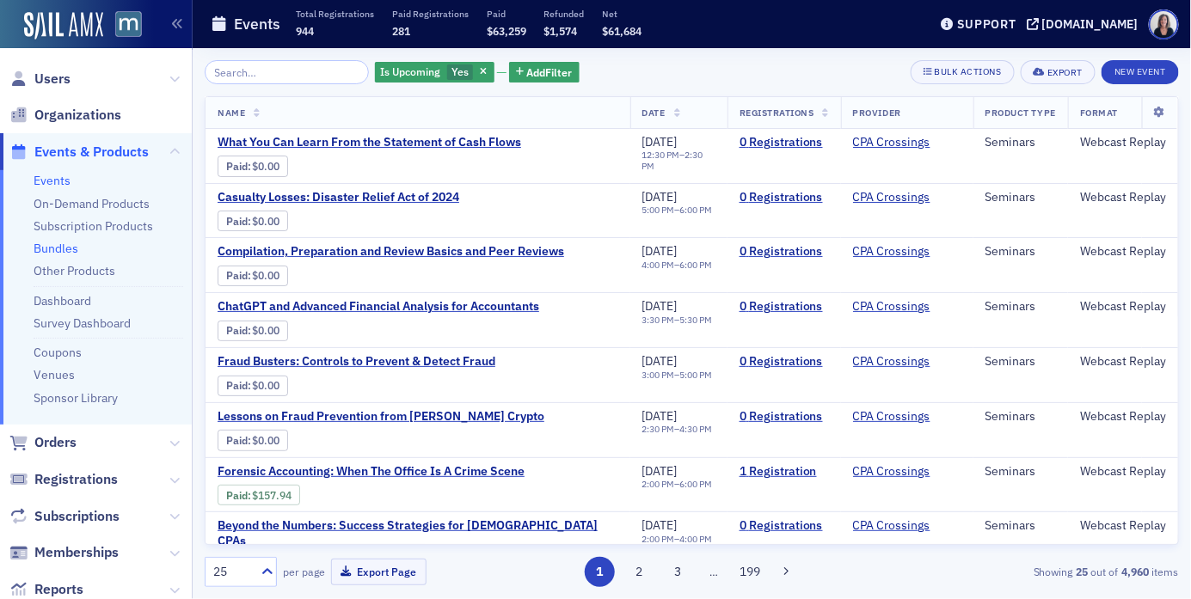
click at [61, 250] on link "Bundles" at bounding box center [56, 248] width 45 height 15
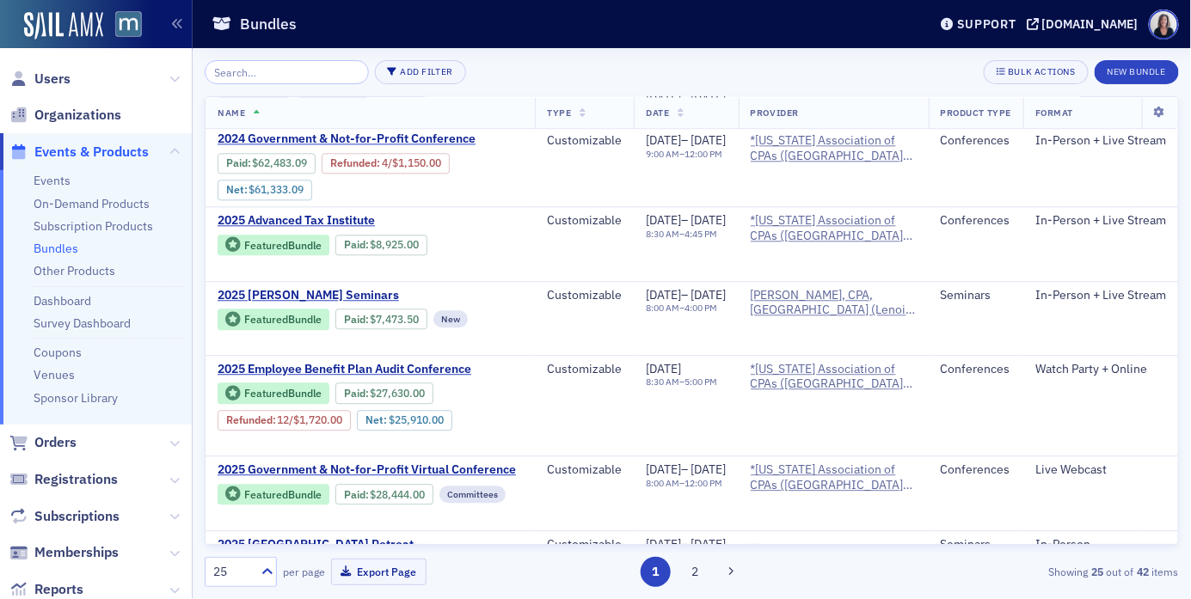
scroll to position [1384, 0]
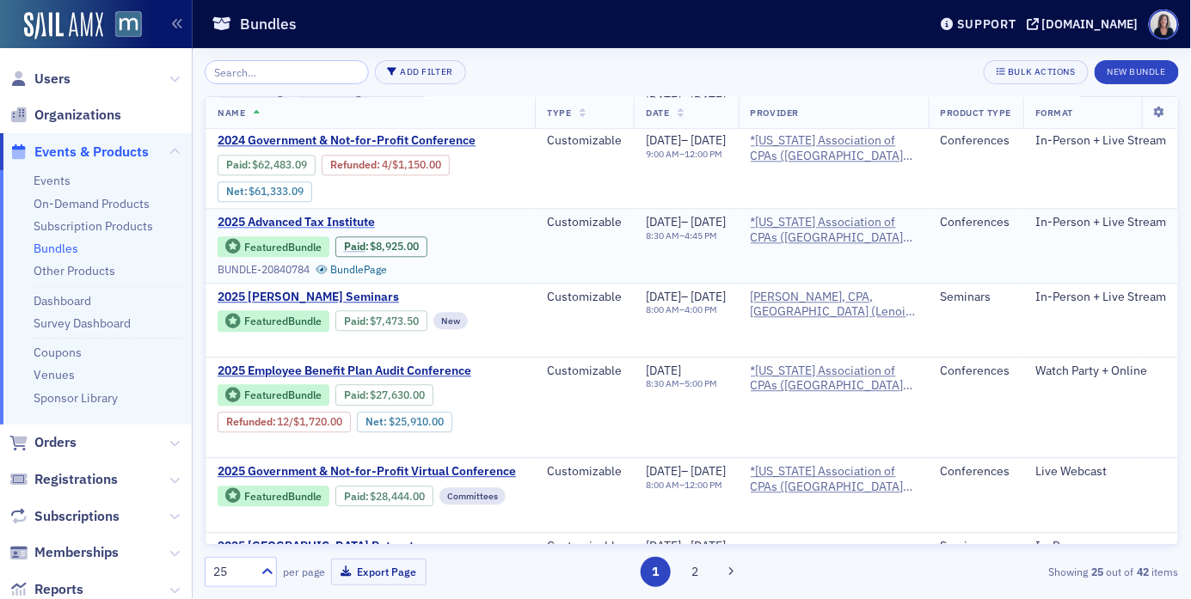
click at [349, 215] on span "2025 Advanced Tax Institute" at bounding box center [362, 222] width 289 height 15
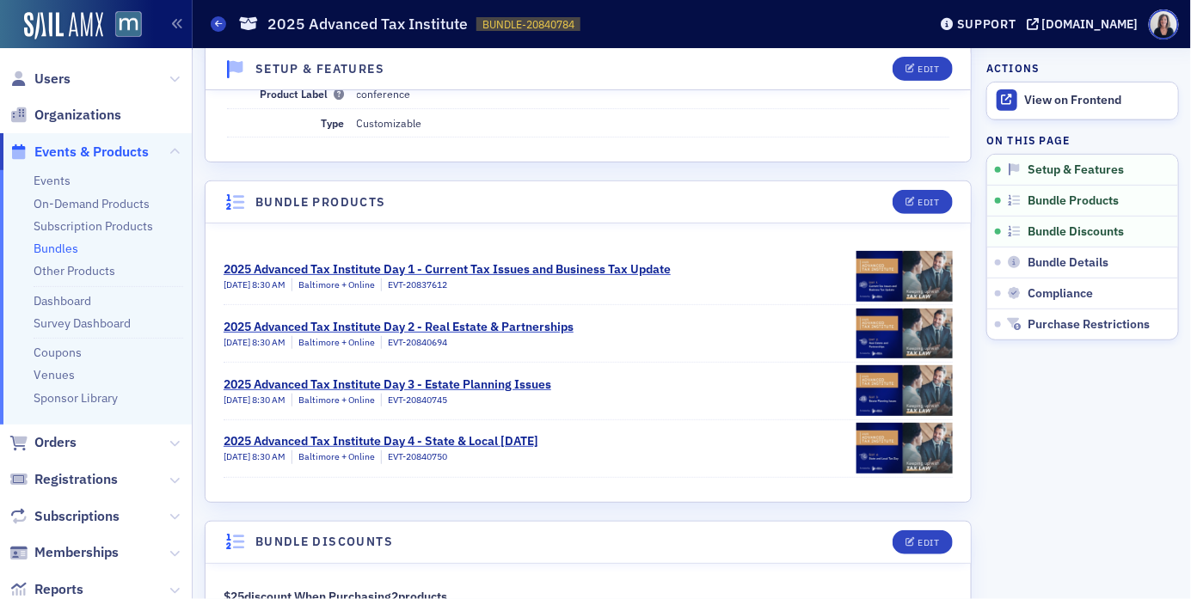
scroll to position [224, 0]
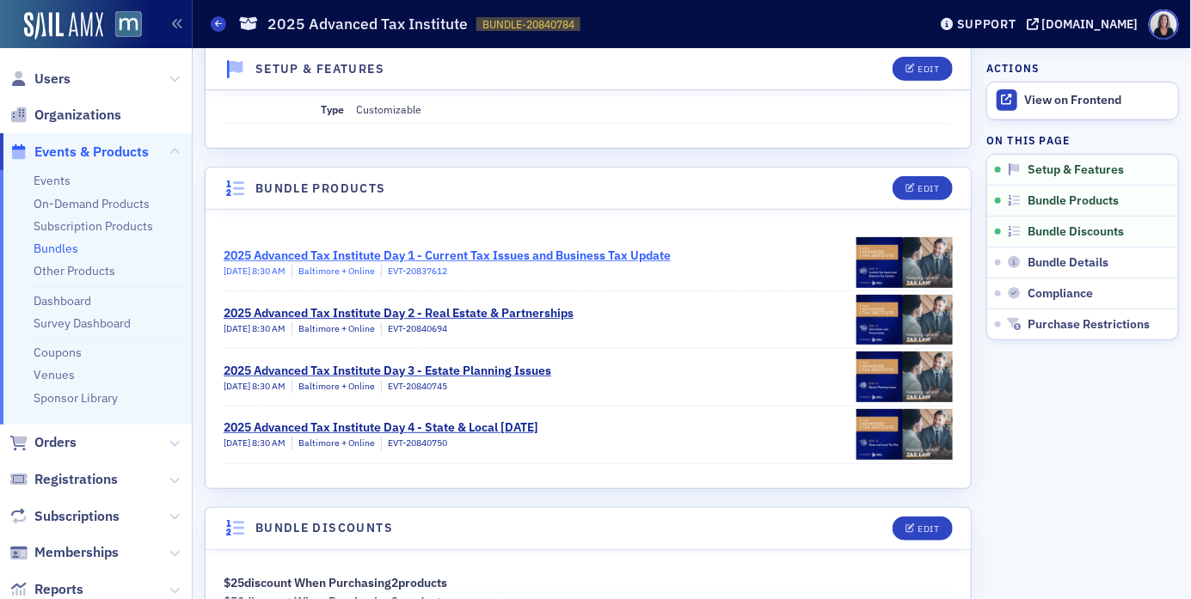
click at [439, 255] on div "2025 Advanced Tax Institute Day 1 - Current Tax Issues and Business Tax Update" at bounding box center [447, 256] width 447 height 18
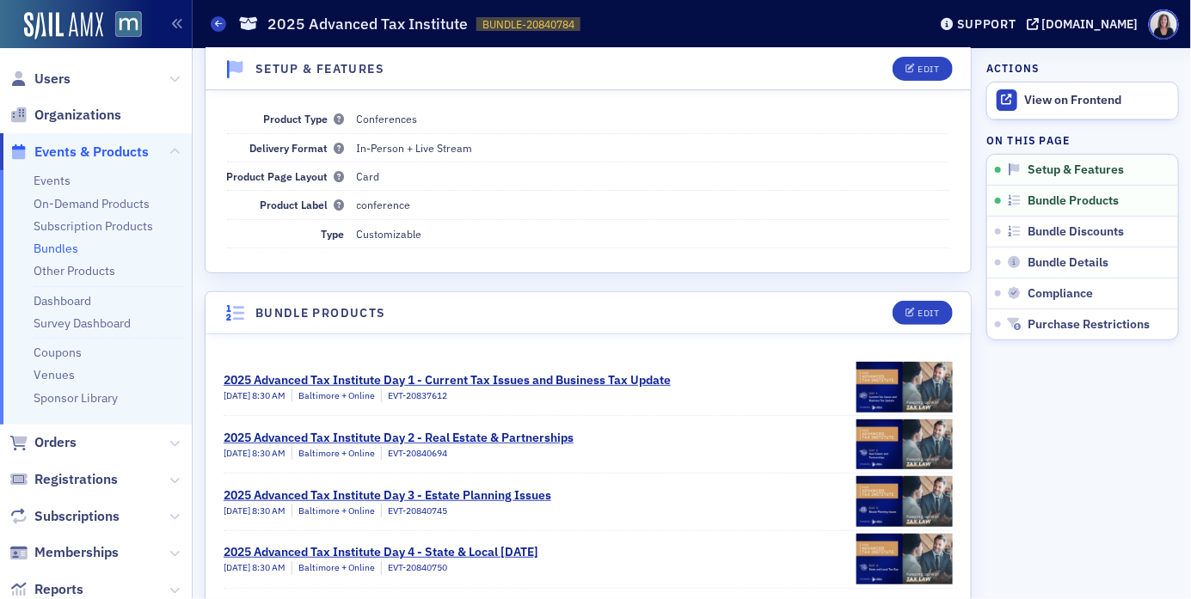
scroll to position [0, 0]
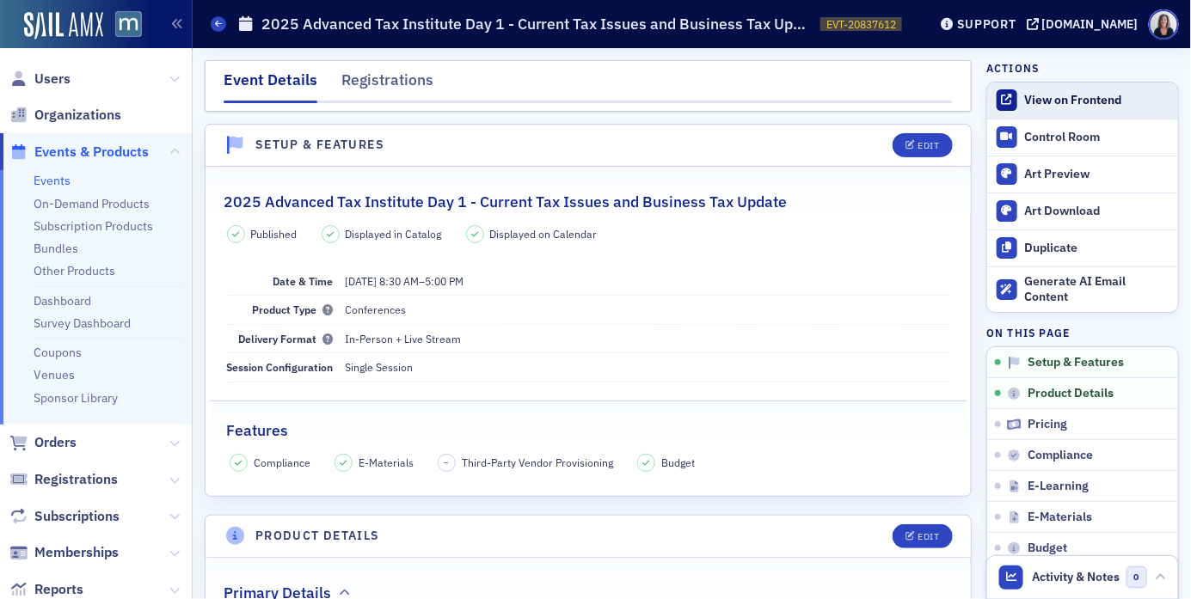
click at [1094, 93] on div "View on Frontend" at bounding box center [1097, 100] width 144 height 15
click at [218, 22] on icon at bounding box center [218, 24] width 7 height 8
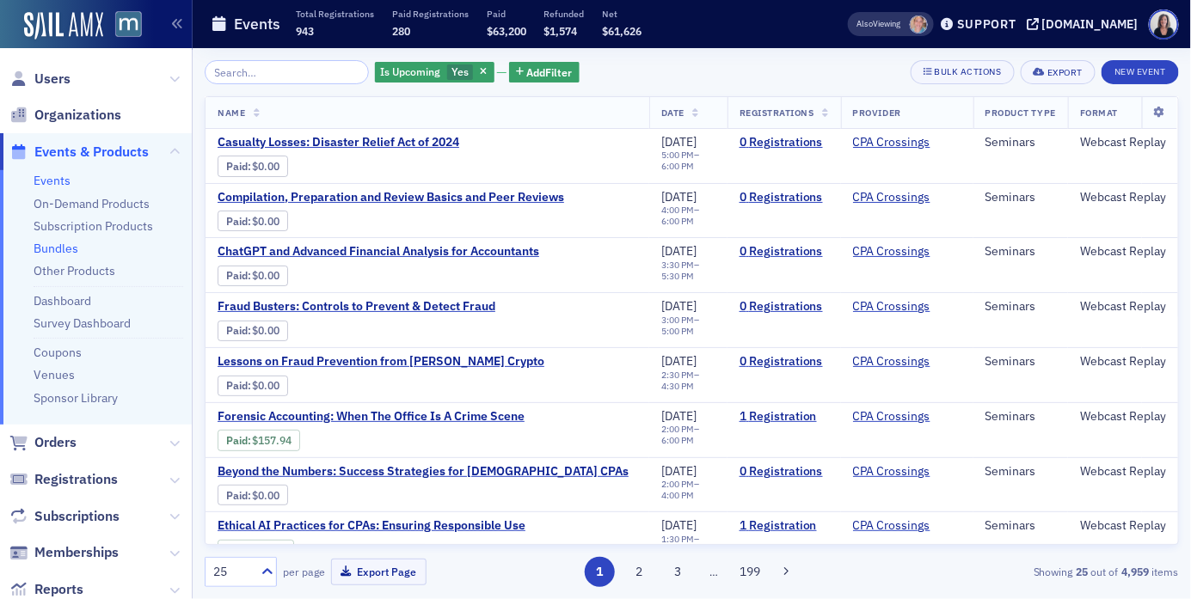
click at [66, 247] on link "Bundles" at bounding box center [56, 248] width 45 height 15
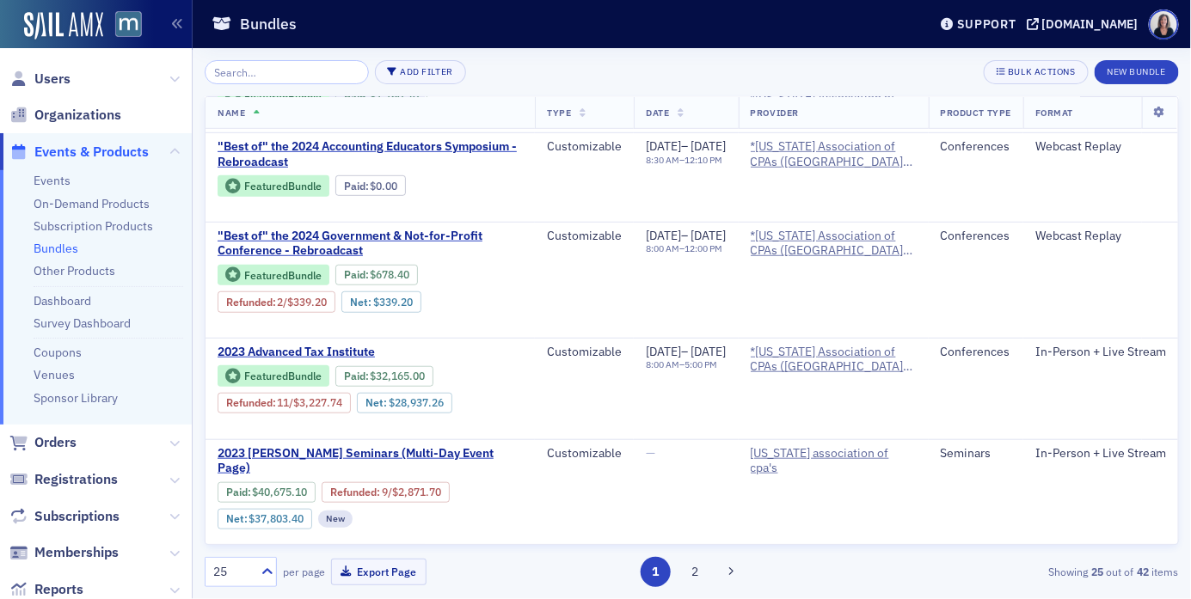
scroll to position [327, 0]
